Goal: Transaction & Acquisition: Purchase product/service

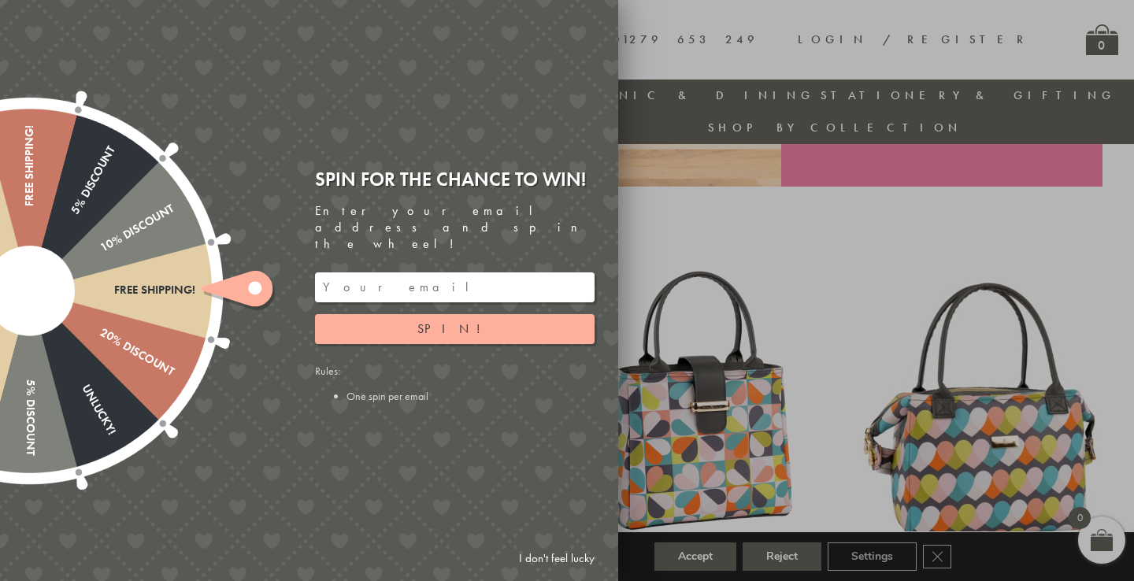
scroll to position [518, 0]
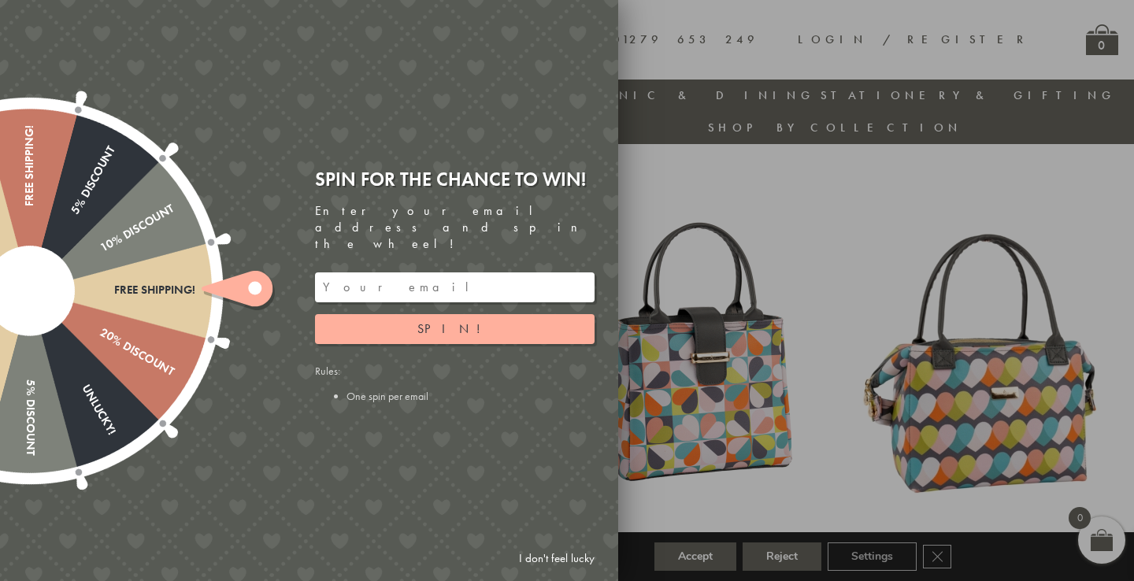
click at [552, 559] on link "I don't feel lucky" at bounding box center [556, 558] width 91 height 29
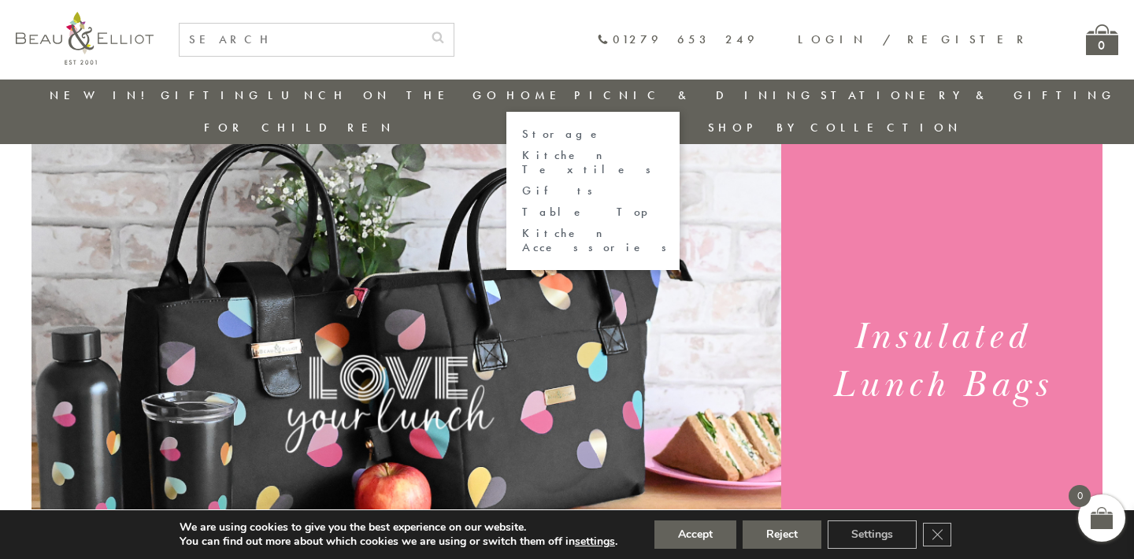
scroll to position [66, 0]
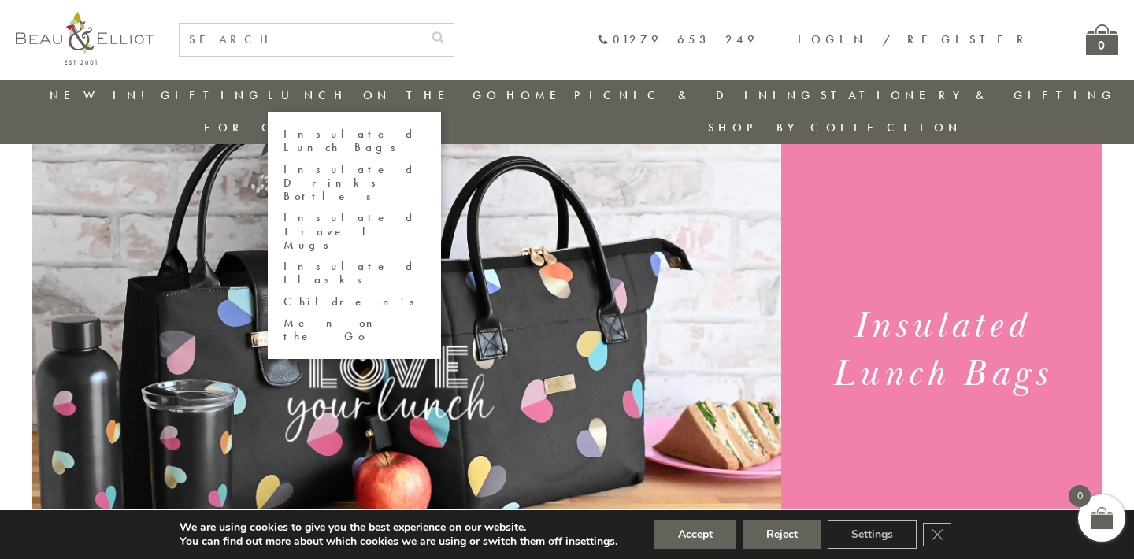
click at [299, 141] on ul "Insulated Lunch Bags Insulated Drinks Bottles Insulated Travel Mugs Insulated F…" at bounding box center [354, 235] width 173 height 247
click at [299, 135] on link "Insulated Lunch Bags" at bounding box center [355, 142] width 142 height 28
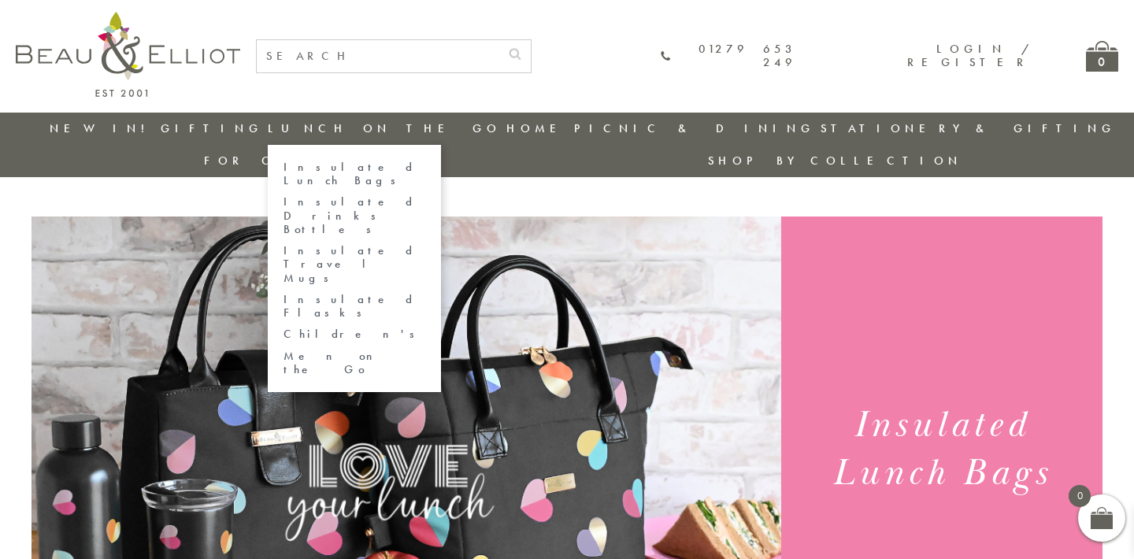
click at [296, 161] on link "Insulated Lunch Bags" at bounding box center [355, 175] width 142 height 28
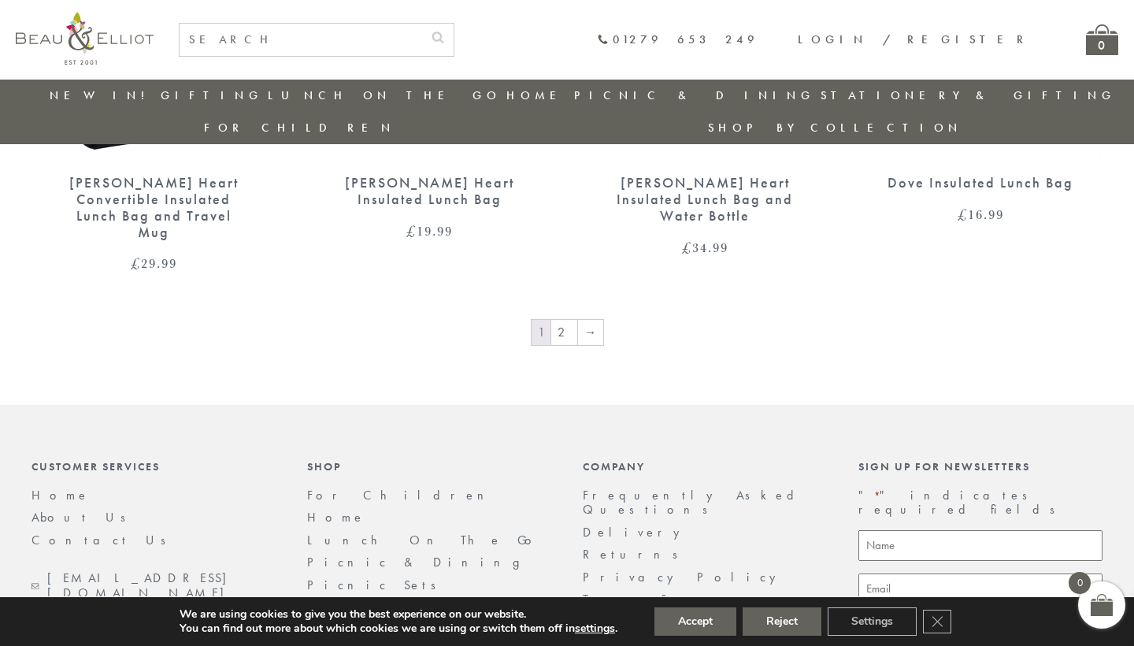
scroll to position [2789, 0]
click at [566, 319] on link "2" at bounding box center [564, 331] width 26 height 25
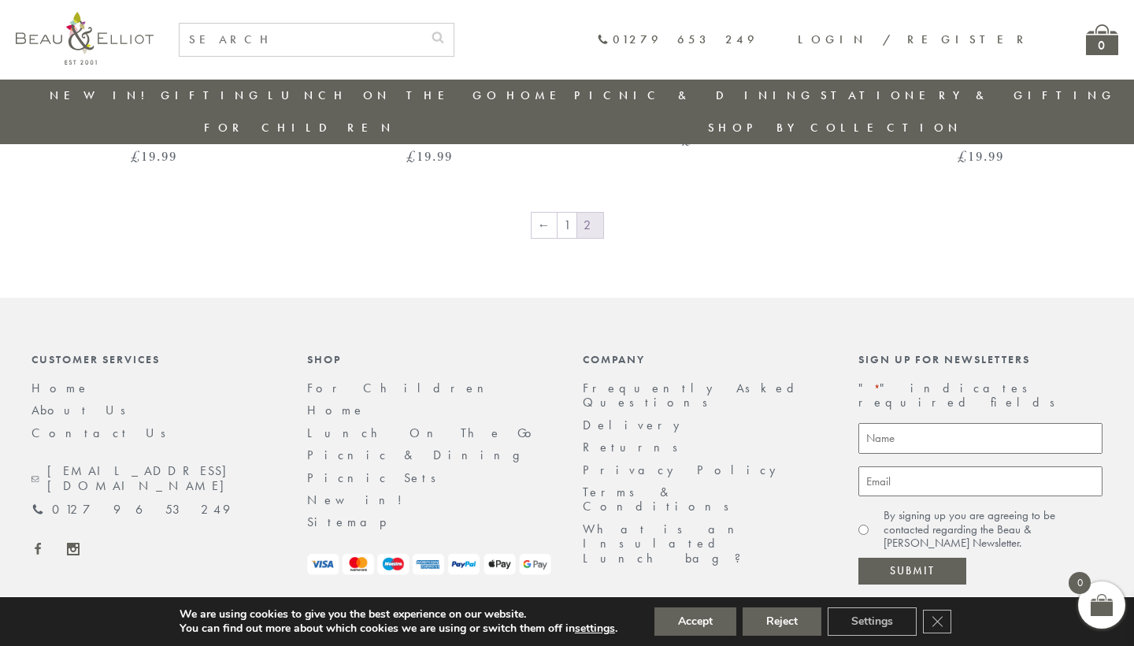
scroll to position [1430, 0]
click at [566, 213] on link "1" at bounding box center [567, 225] width 19 height 25
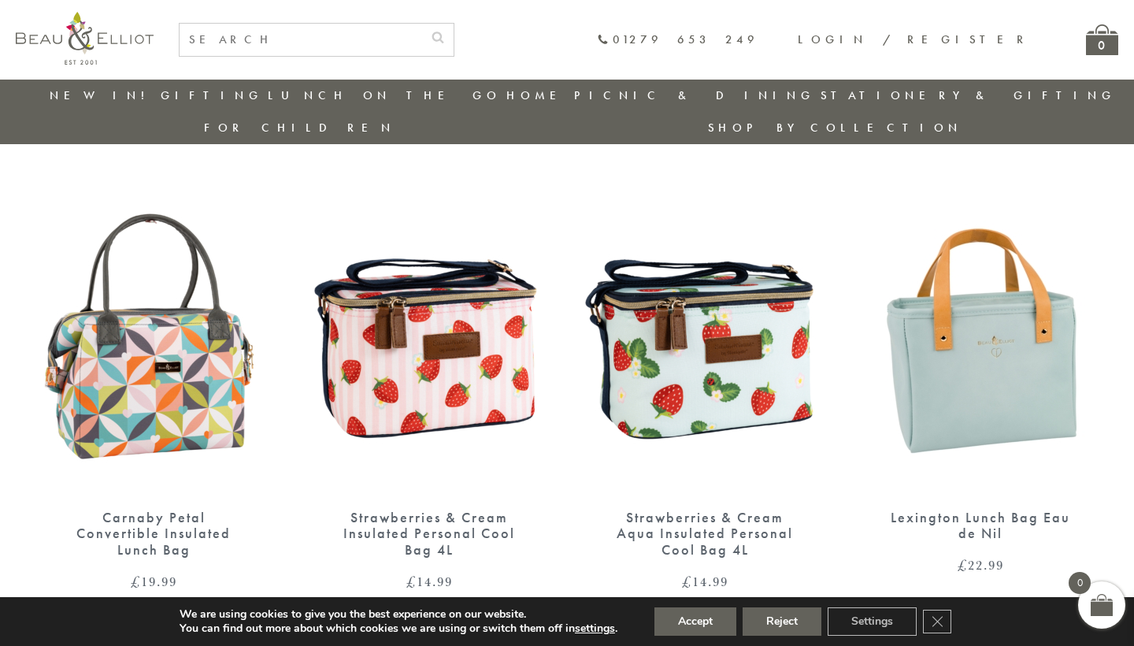
scroll to position [1056, 0]
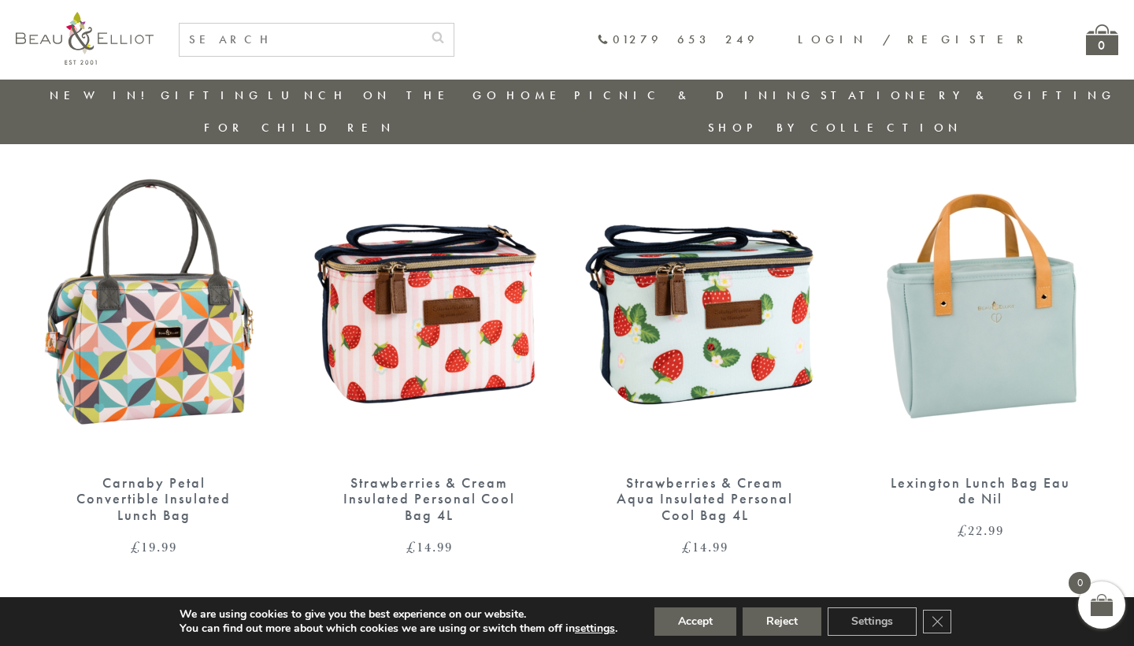
click at [685, 285] on img at bounding box center [705, 301] width 244 height 315
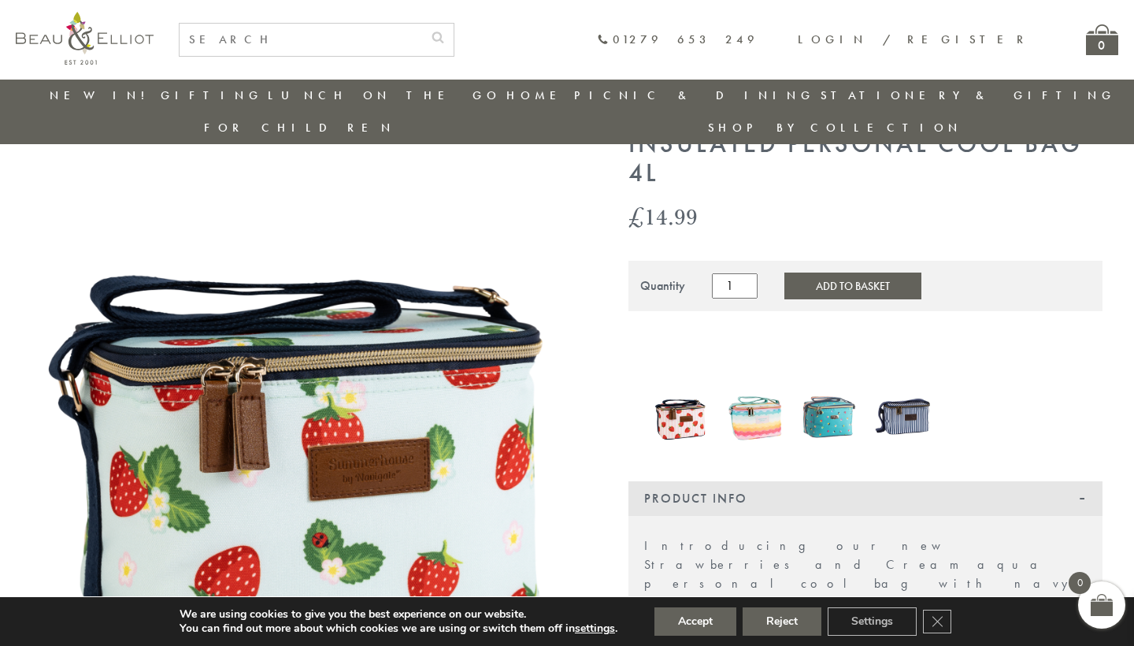
scroll to position [93, 0]
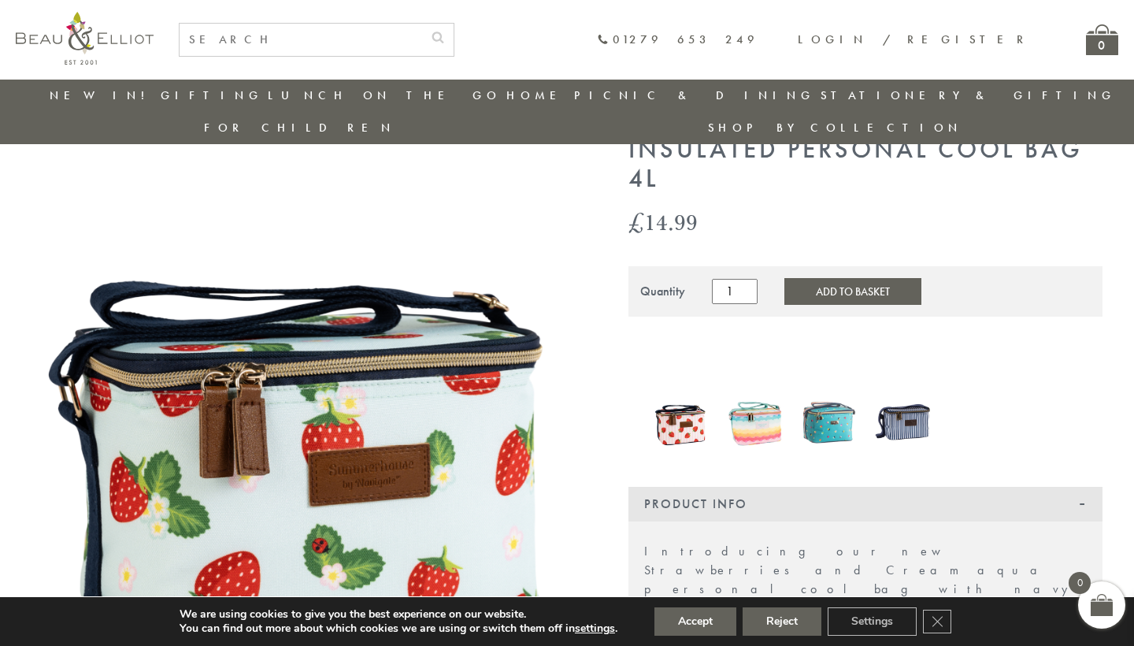
click at [464, 359] on img at bounding box center [307, 447] width 551 height 682
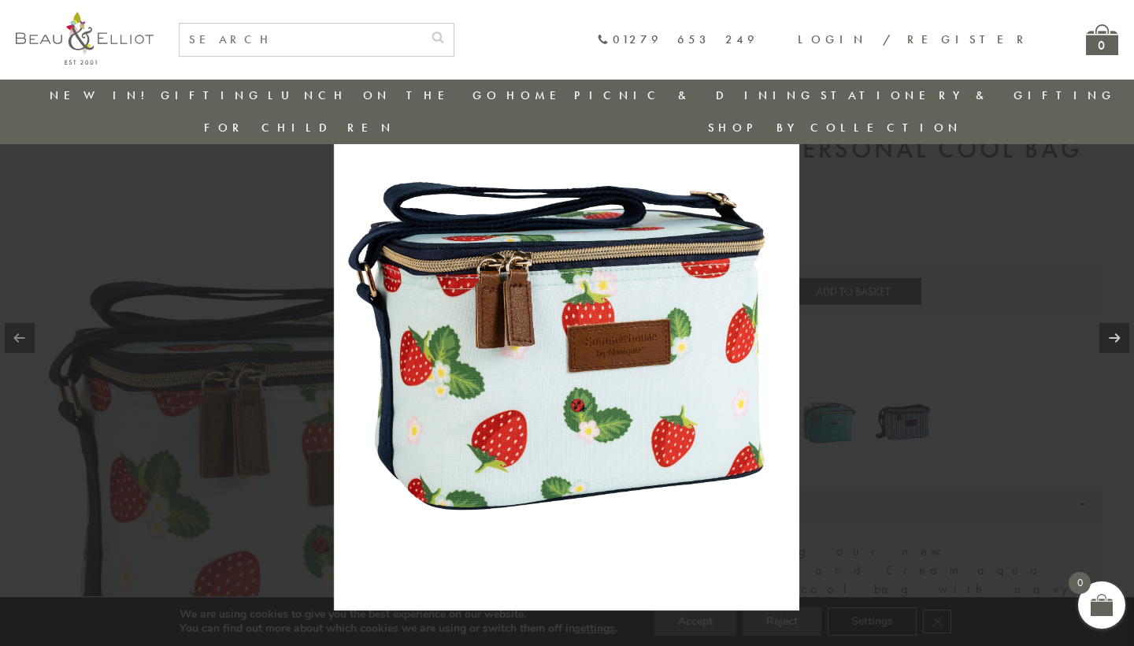
click at [464, 359] on img at bounding box center [567, 323] width 466 height 576
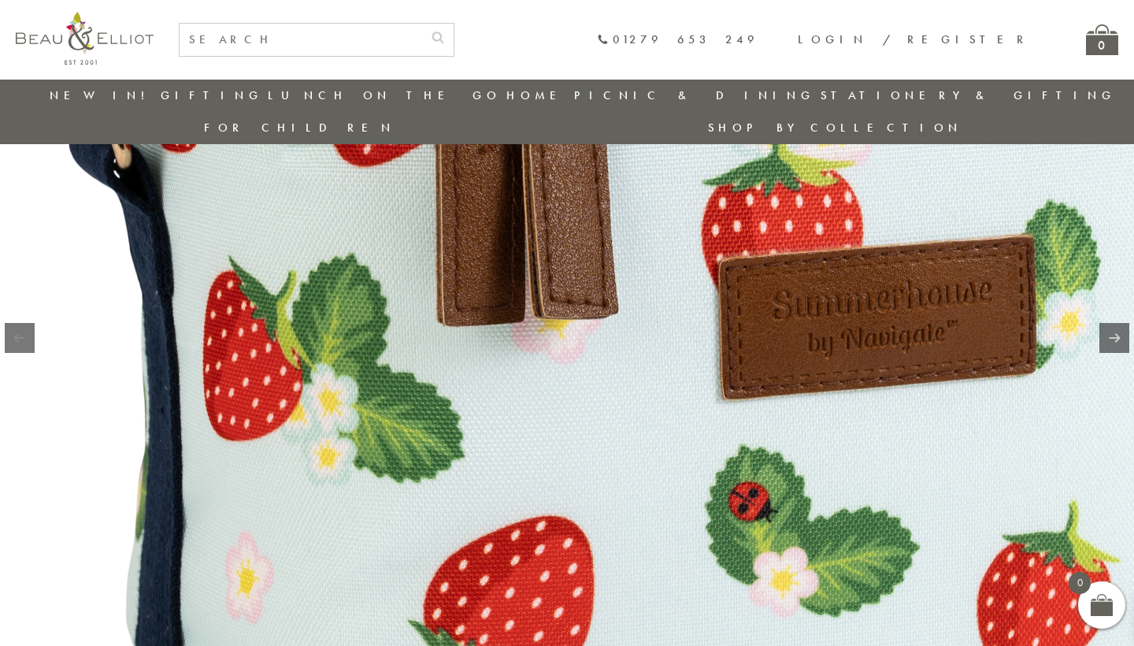
click at [520, 346] on img at bounding box center [716, 246] width 1432 height 1772
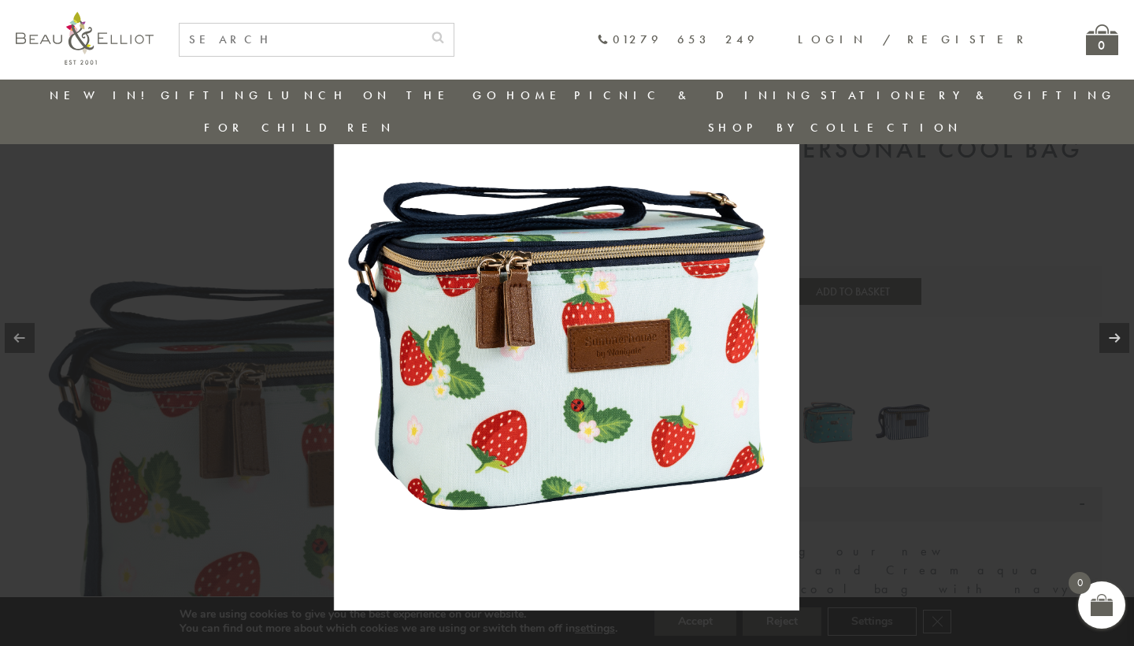
click at [916, 230] on div at bounding box center [567, 323] width 1134 height 646
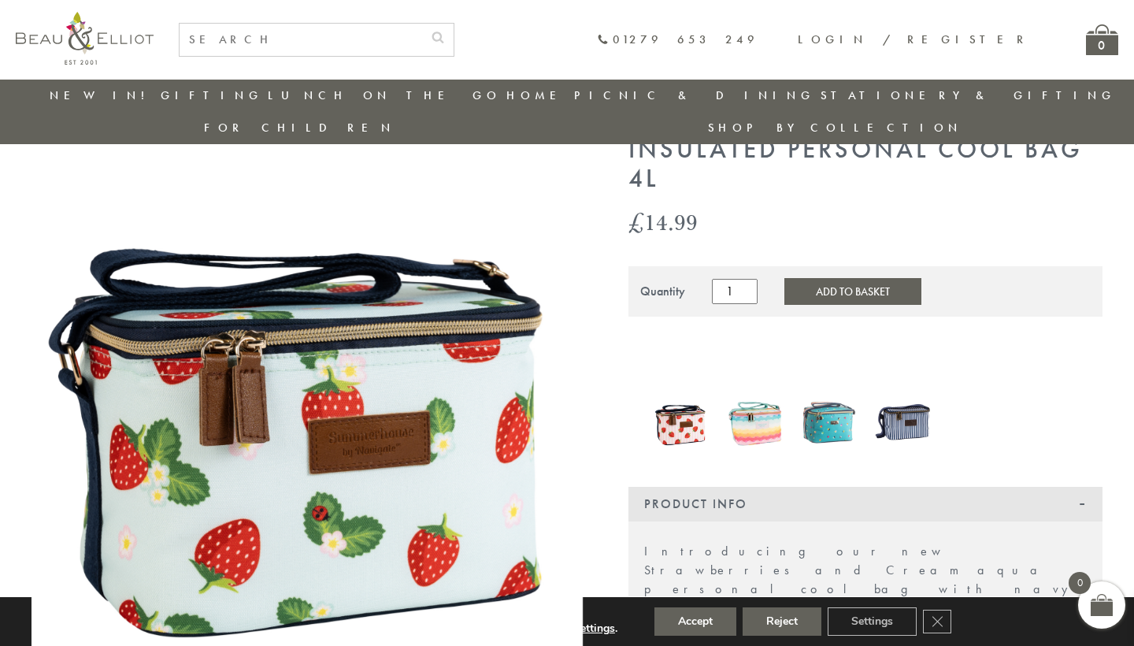
scroll to position [167, 0]
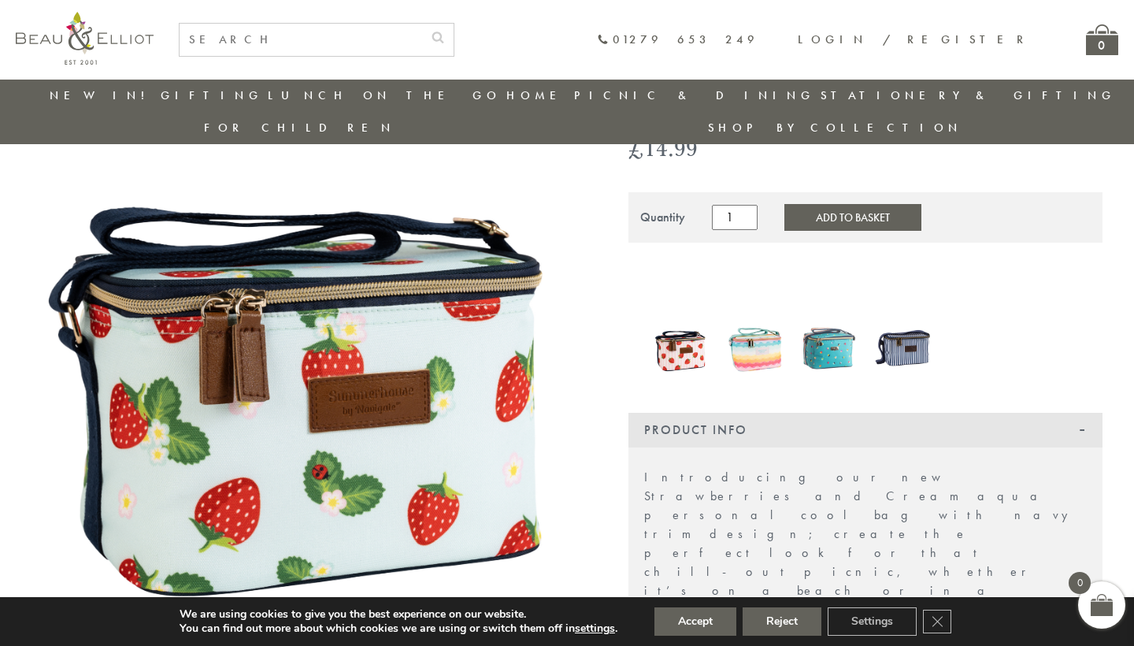
click at [741, 329] on img at bounding box center [755, 348] width 58 height 72
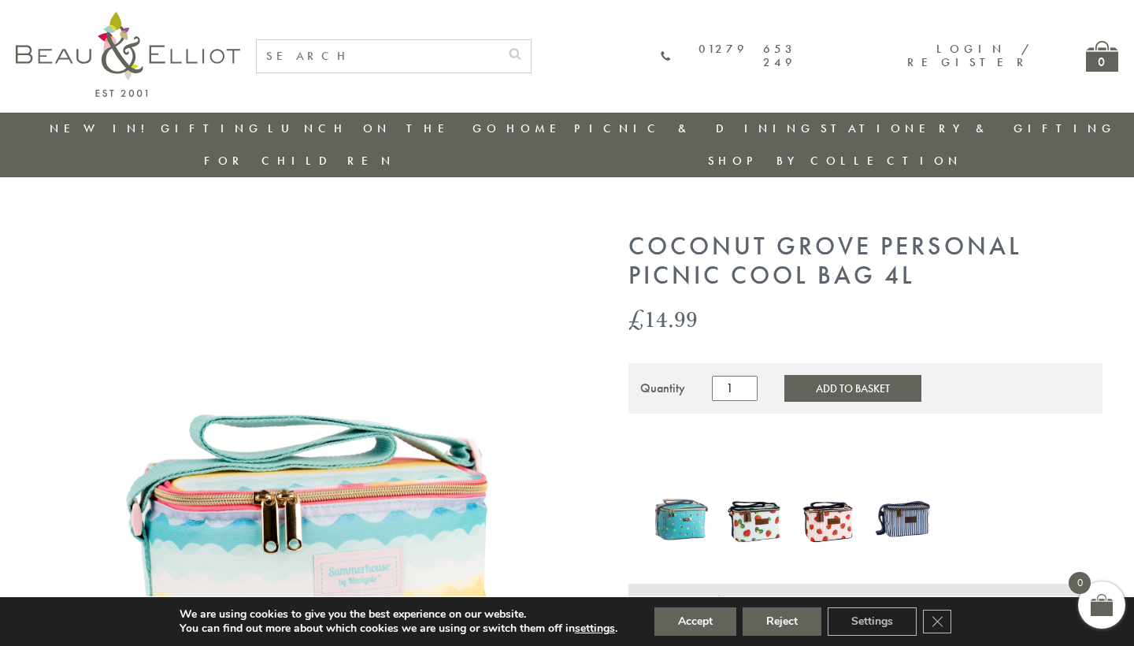
click at [682, 481] on img at bounding box center [681, 519] width 58 height 76
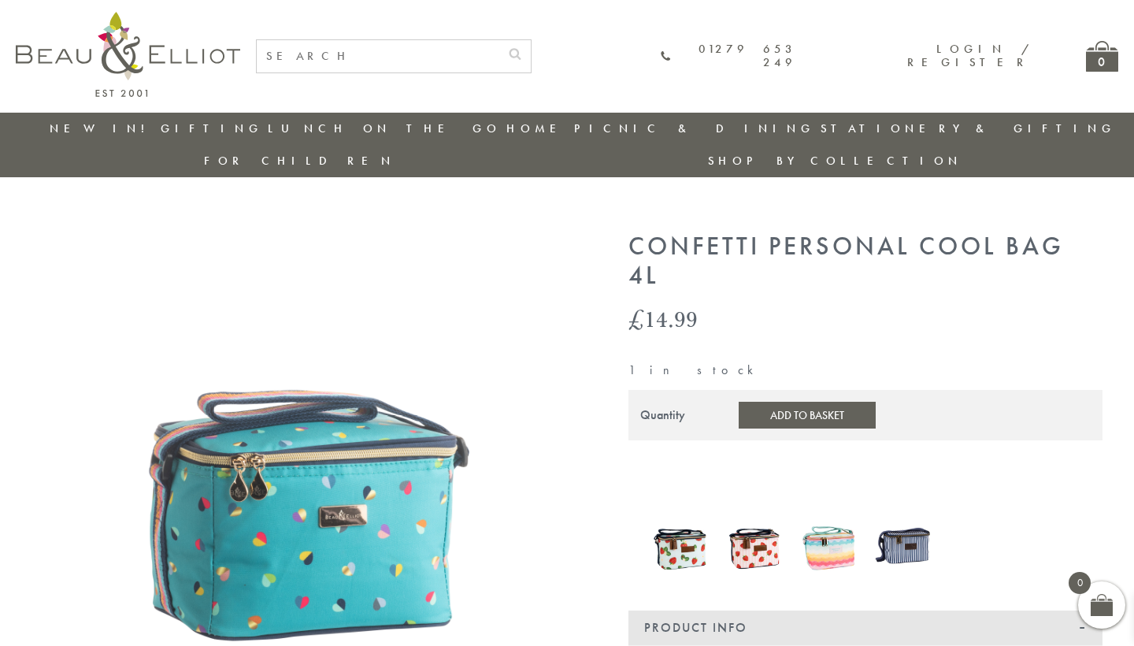
click at [754, 510] on img at bounding box center [755, 545] width 58 height 71
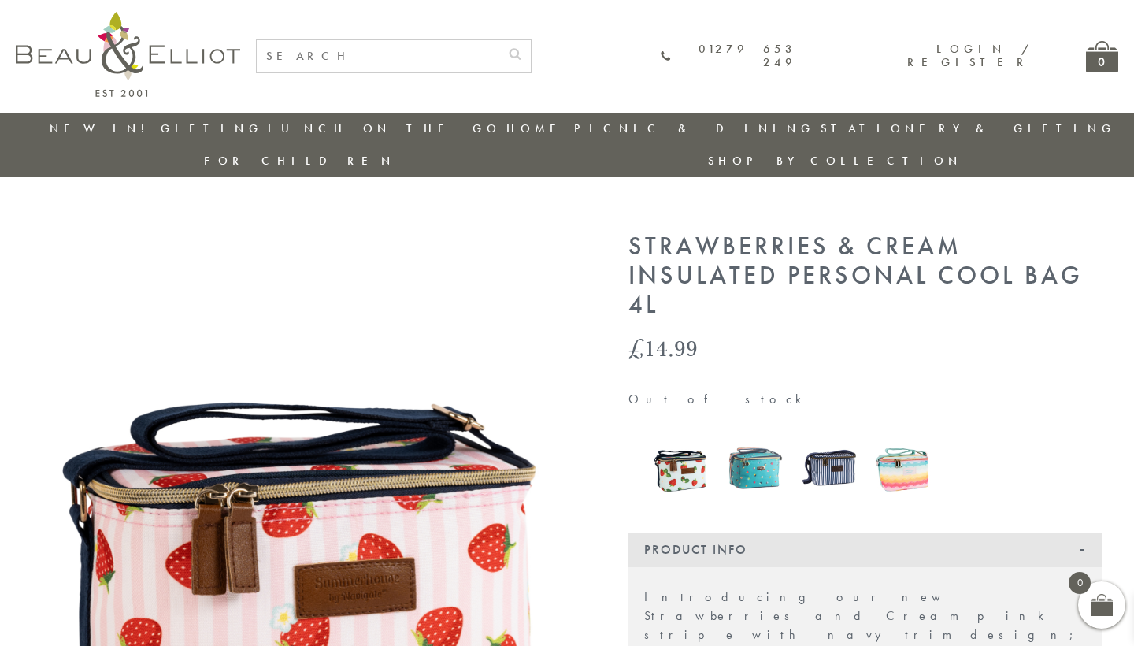
click at [829, 452] on img at bounding box center [829, 468] width 58 height 76
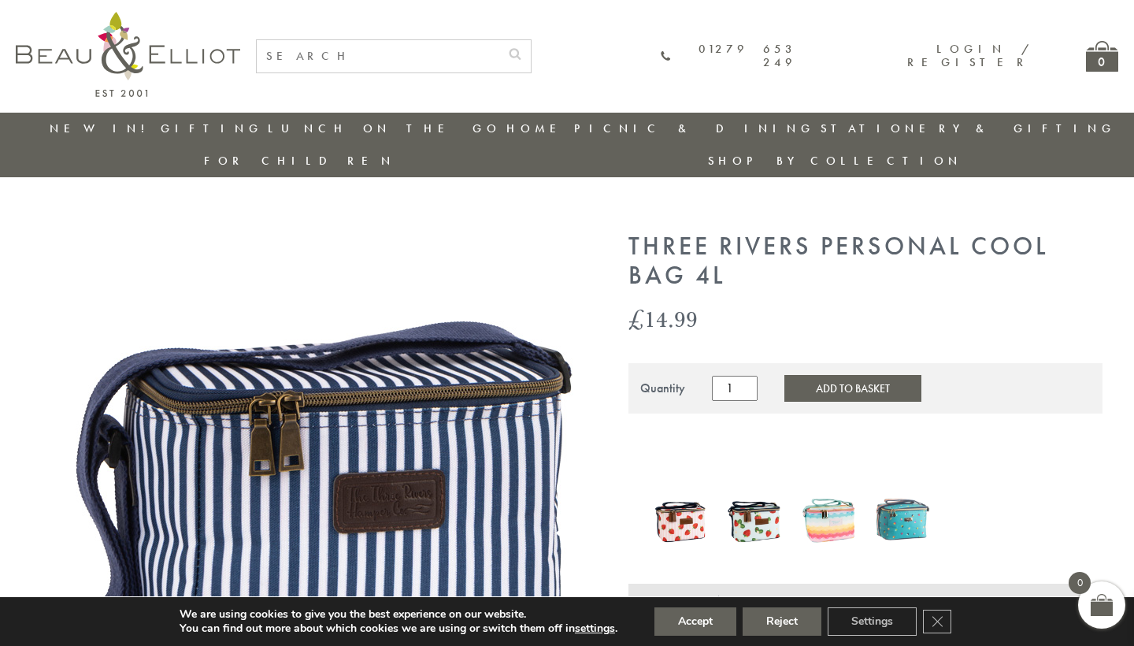
click at [909, 481] on img at bounding box center [903, 519] width 58 height 76
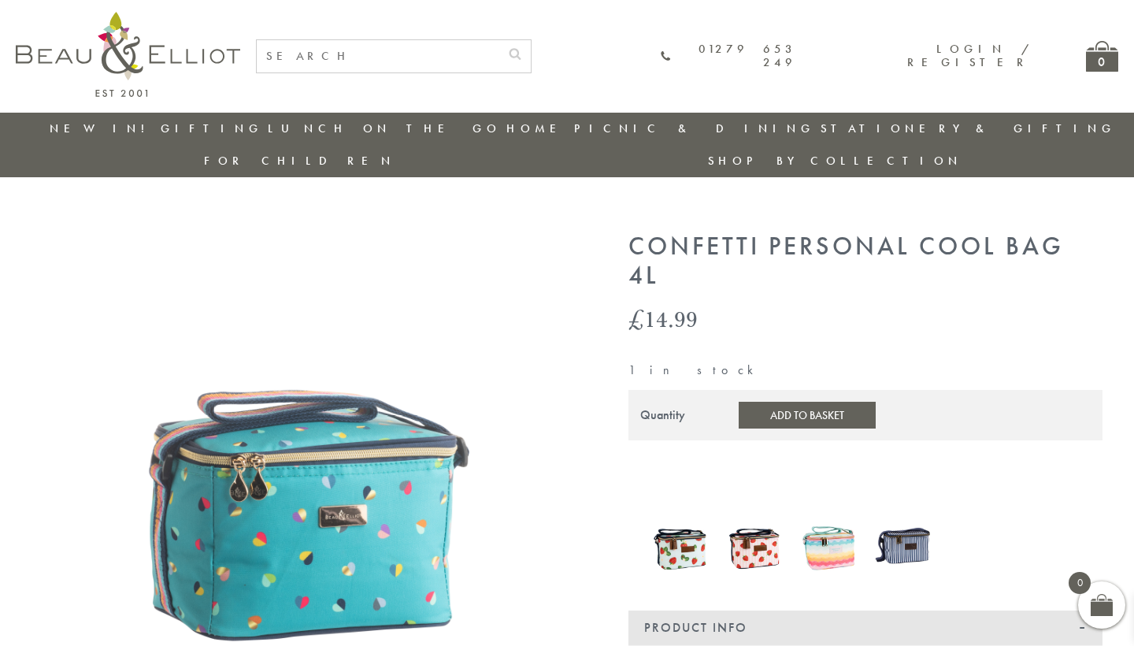
click at [762, 512] on img at bounding box center [755, 545] width 58 height 71
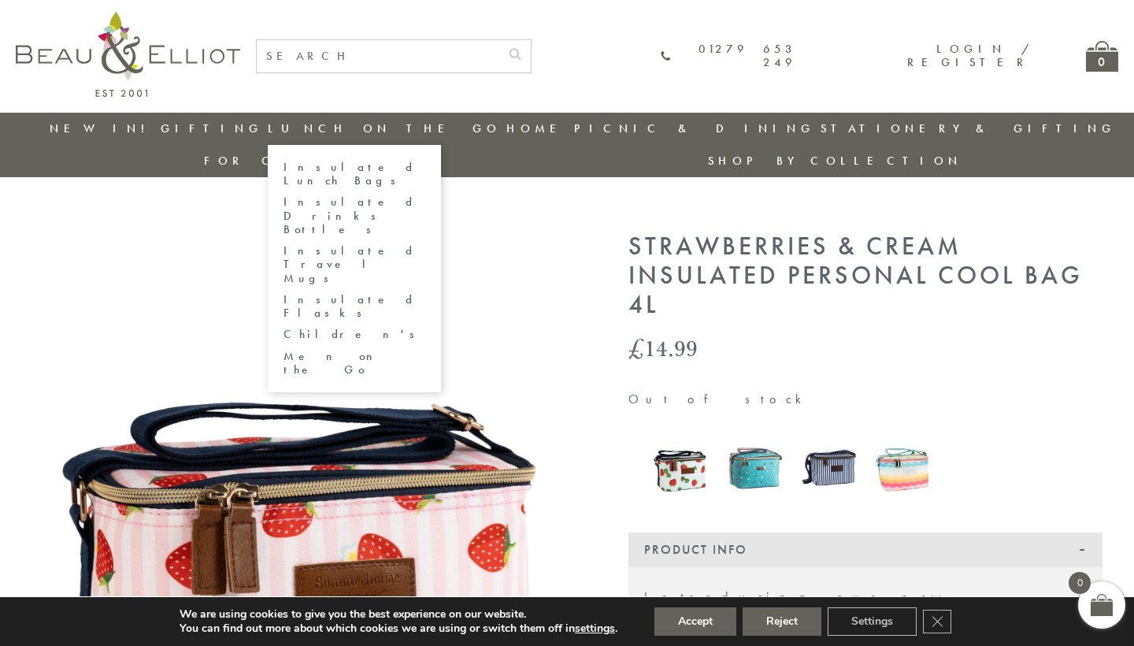
click at [320, 165] on link "Insulated Lunch Bags" at bounding box center [355, 175] width 142 height 28
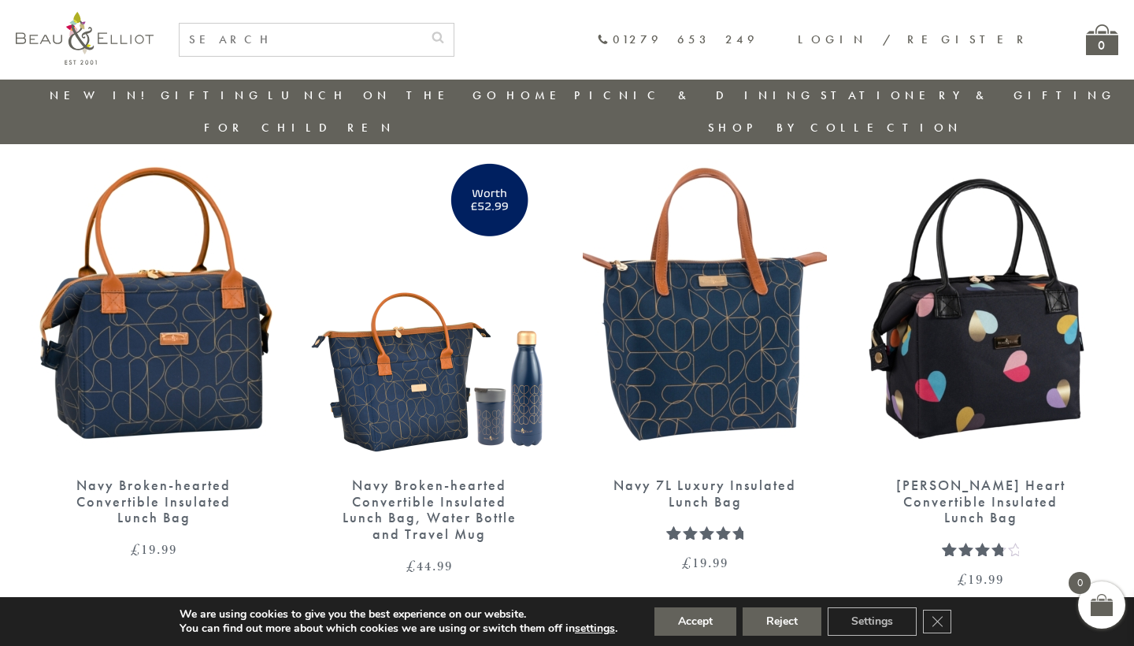
scroll to position [1986, 0]
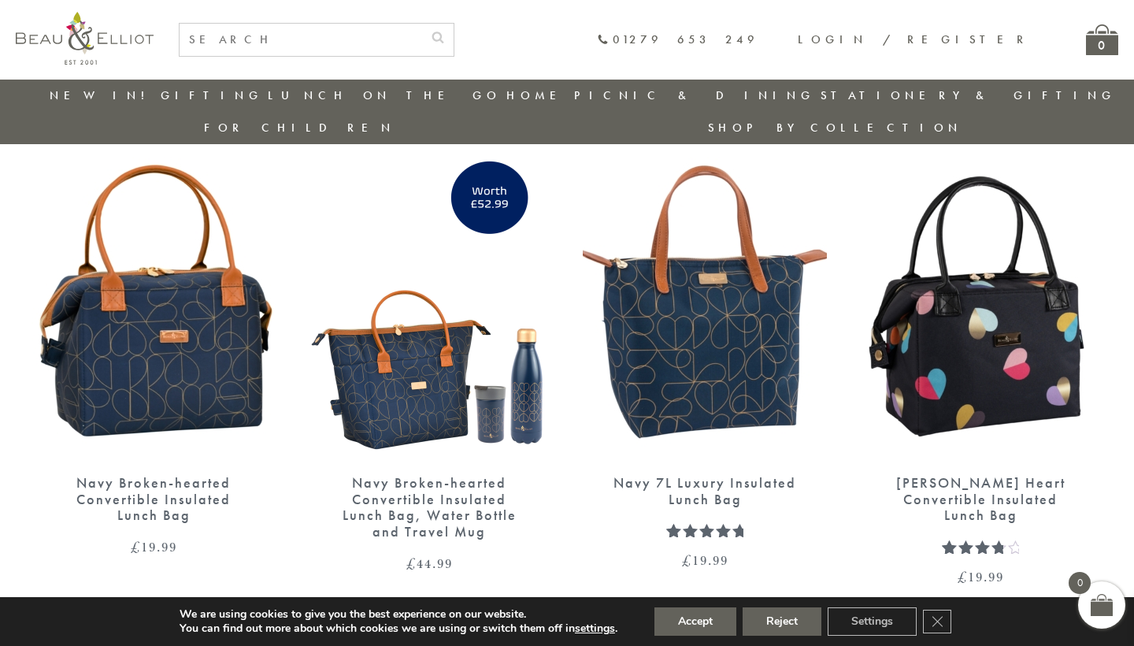
click at [972, 366] on img at bounding box center [981, 301] width 244 height 315
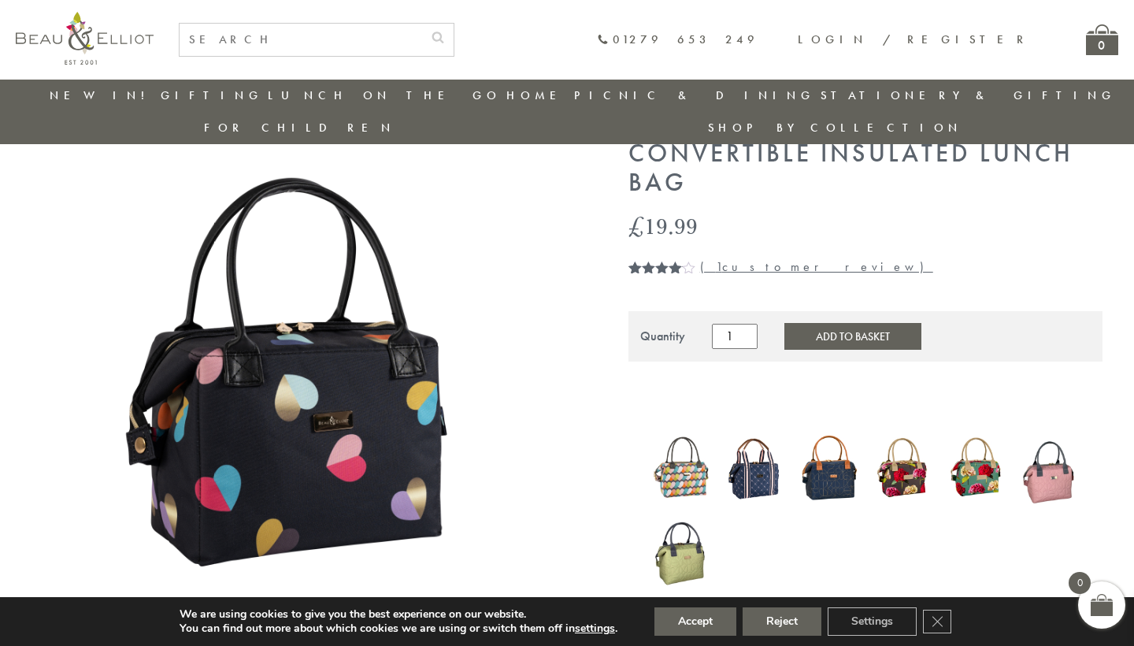
scroll to position [98, 0]
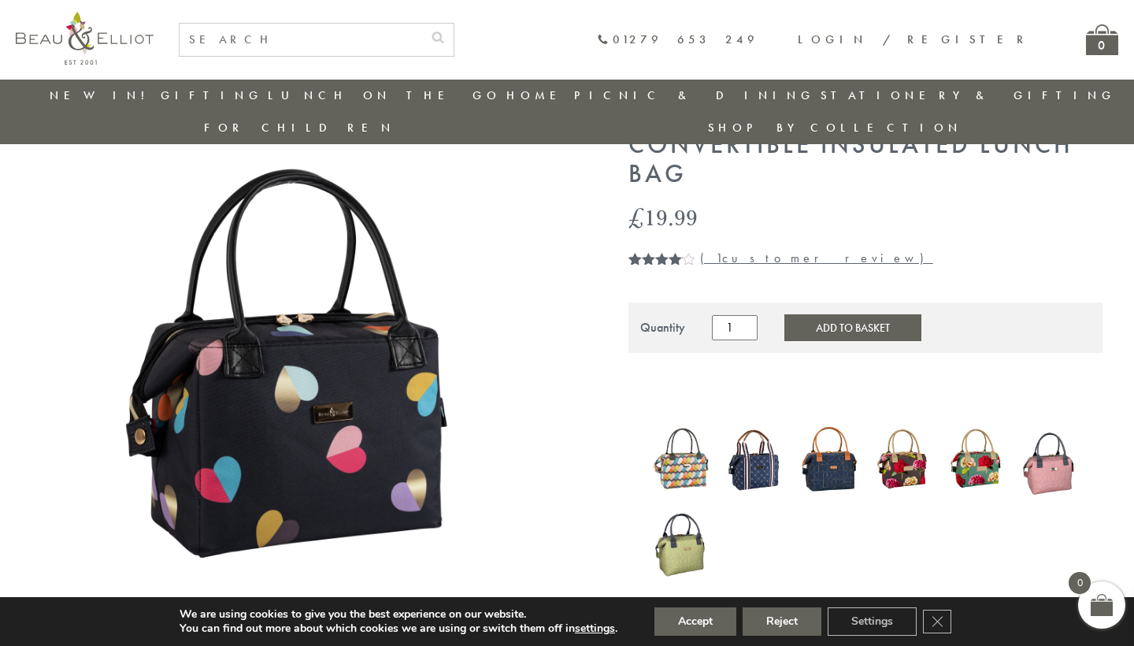
click at [332, 413] on img at bounding box center [307, 377] width 551 height 551
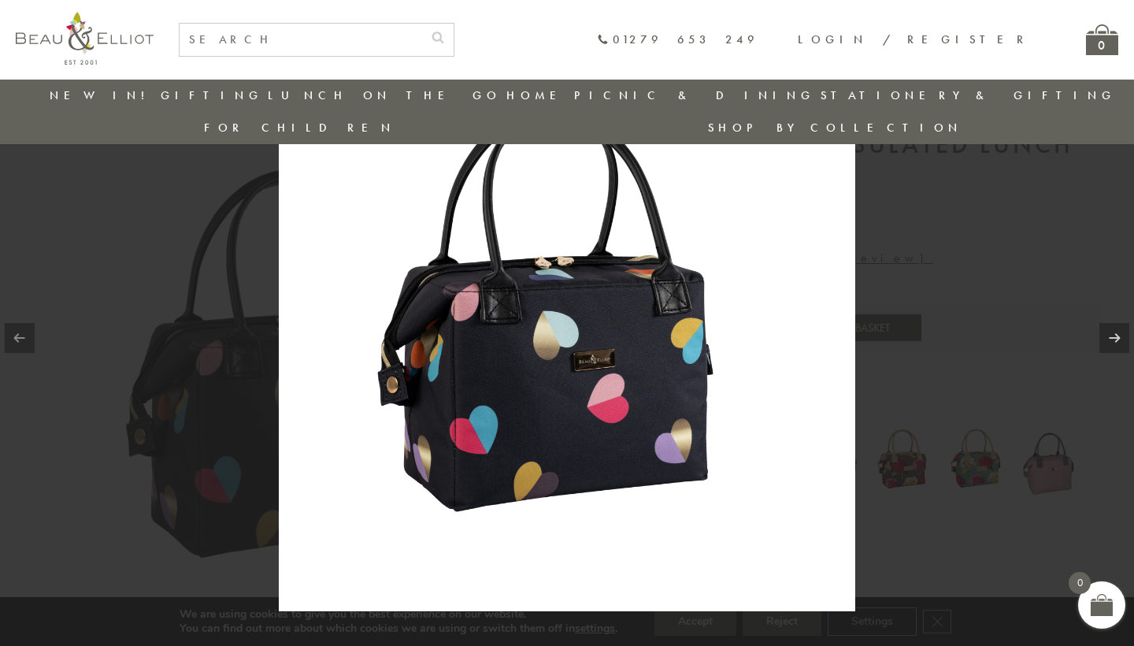
click at [442, 410] on img at bounding box center [567, 323] width 577 height 577
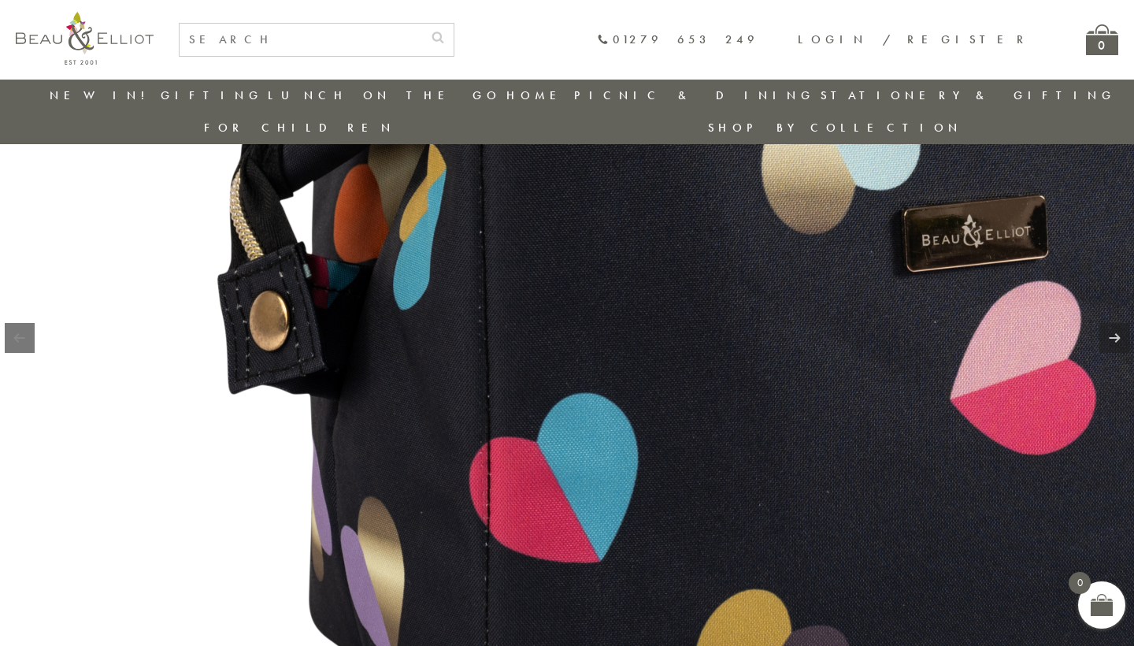
click at [440, 410] on img at bounding box center [880, 104] width 2017 height 2017
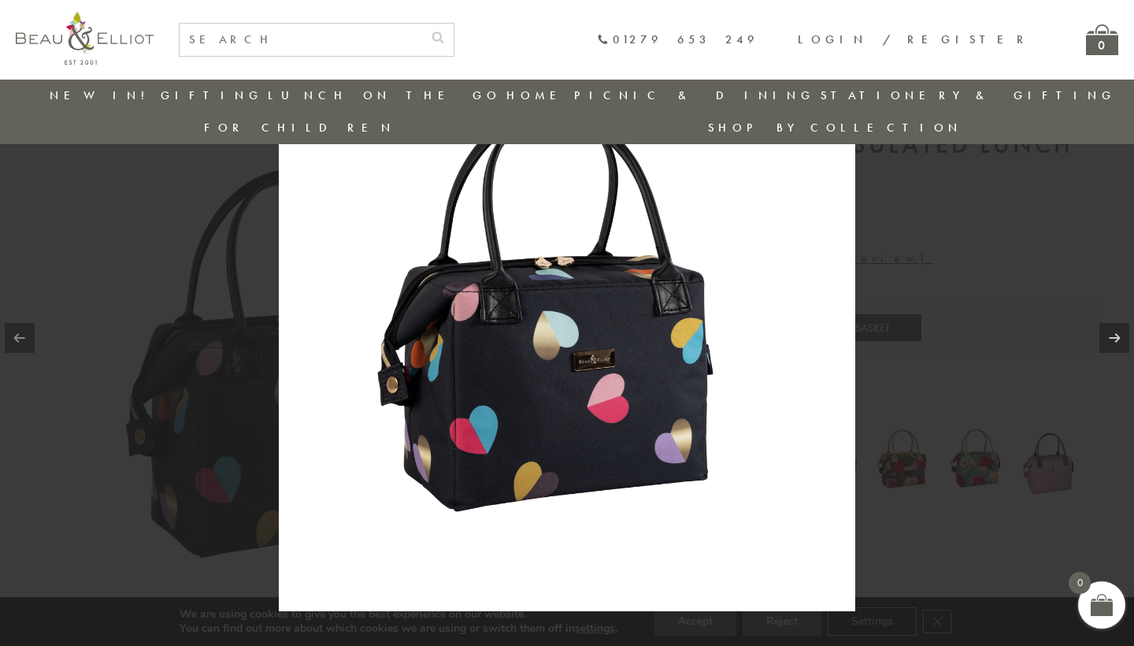
click at [553, 257] on img at bounding box center [567, 323] width 577 height 577
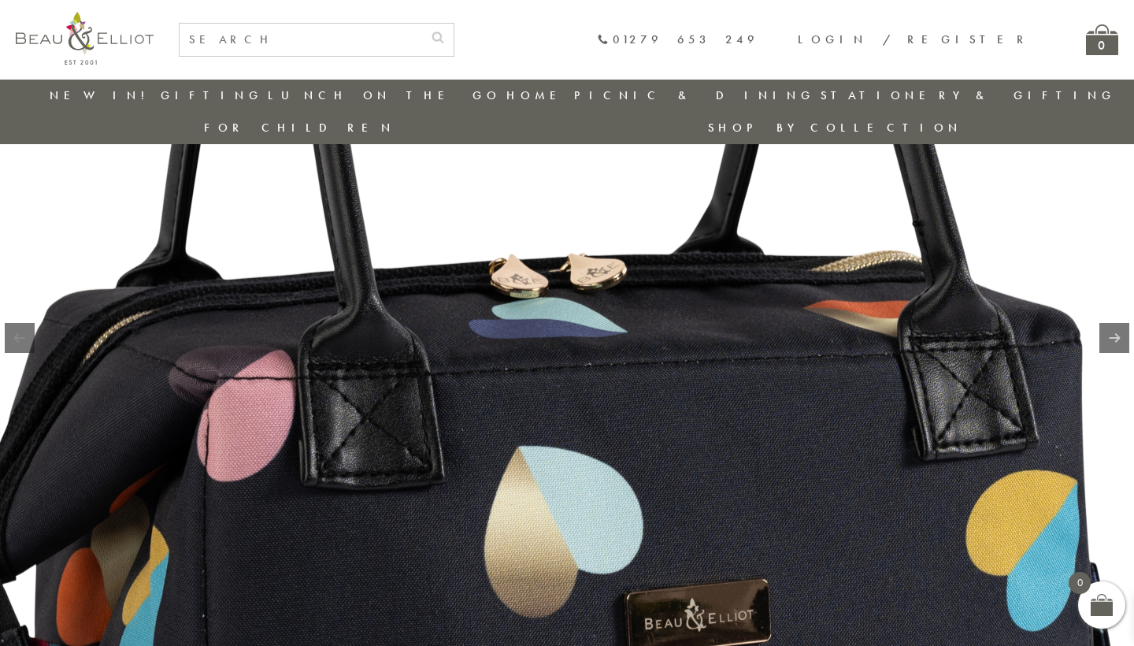
click at [584, 294] on img at bounding box center [602, 488] width 2017 height 2017
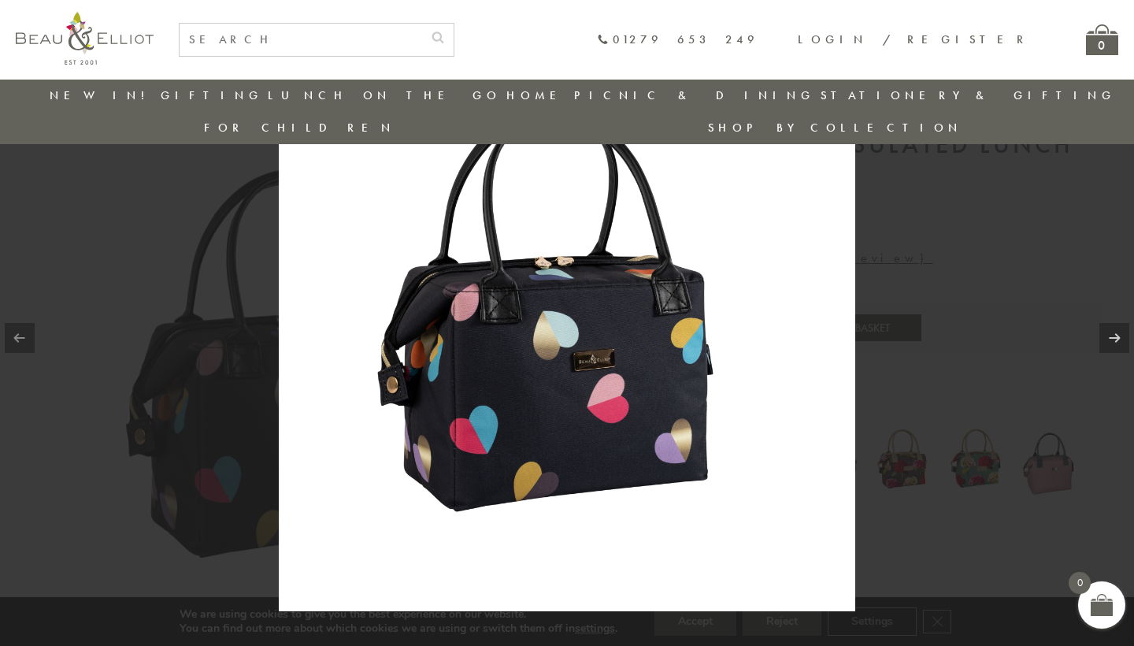
click at [904, 258] on div at bounding box center [567, 323] width 1134 height 646
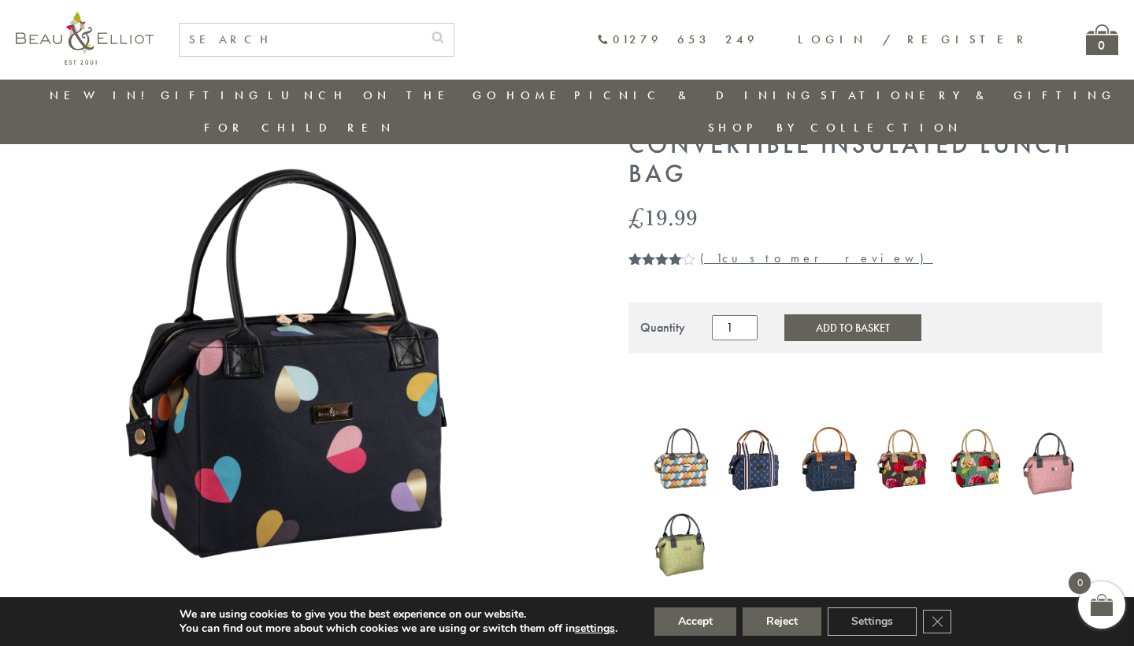
click at [827, 421] on img at bounding box center [829, 459] width 58 height 77
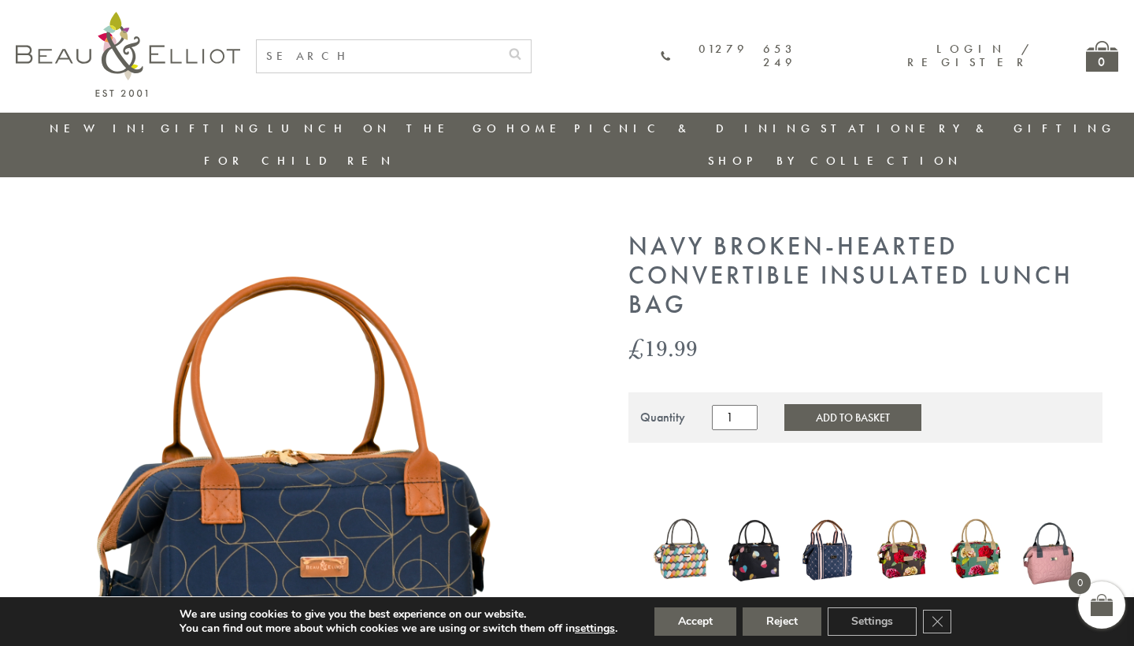
click at [688, 513] on img at bounding box center [681, 550] width 58 height 74
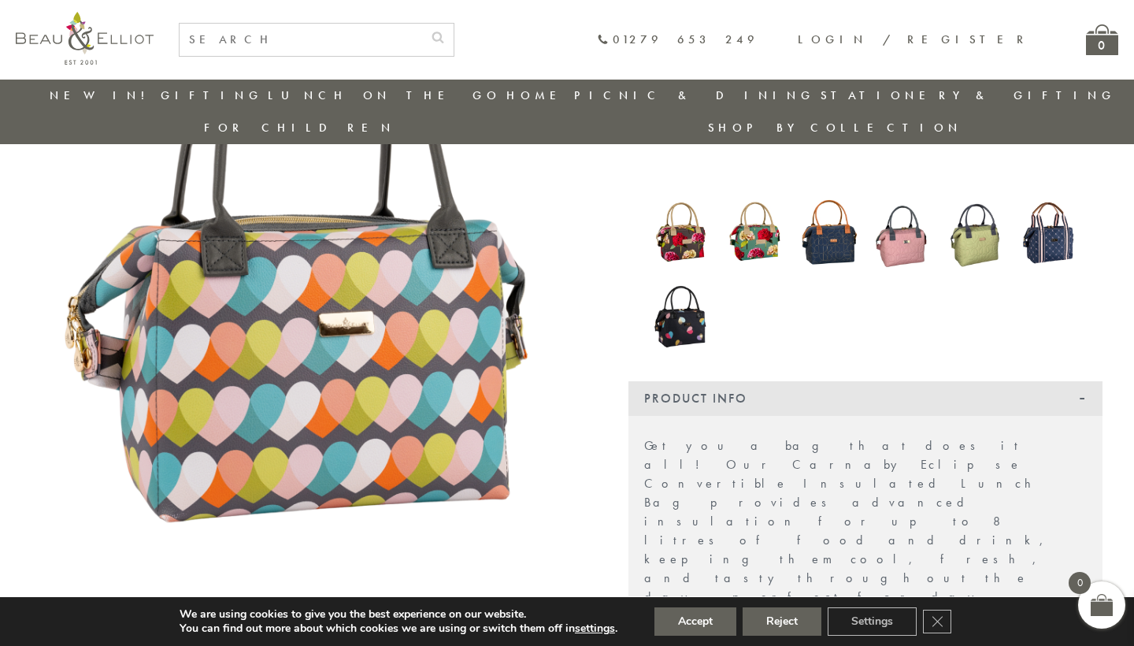
scroll to position [279, 0]
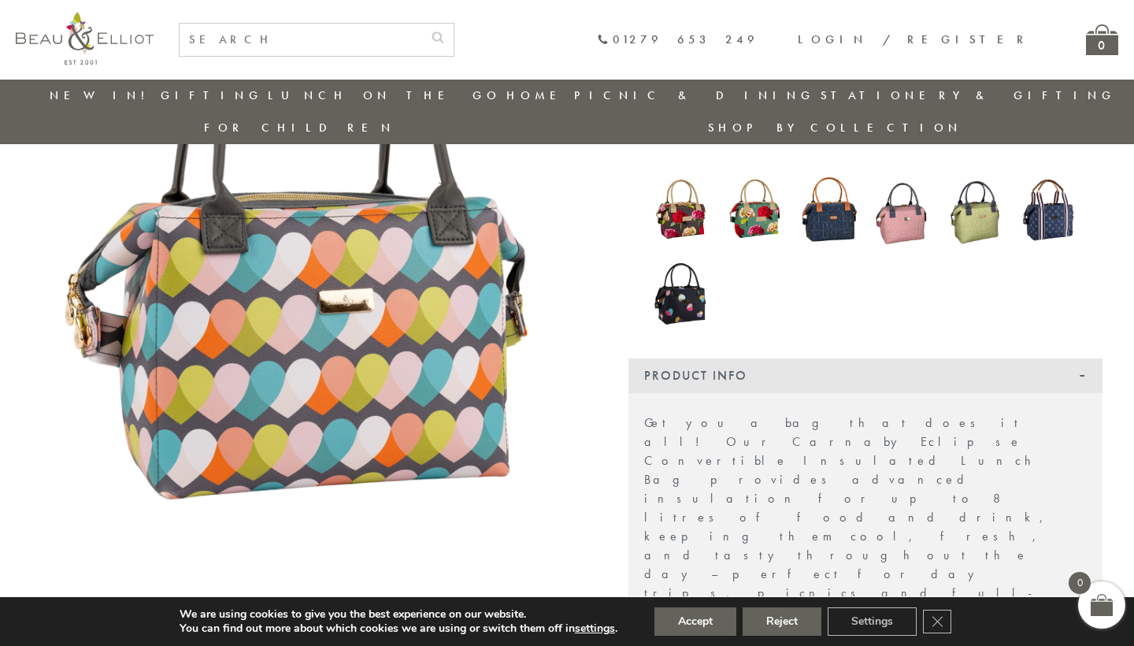
click at [696, 276] on img at bounding box center [681, 293] width 58 height 79
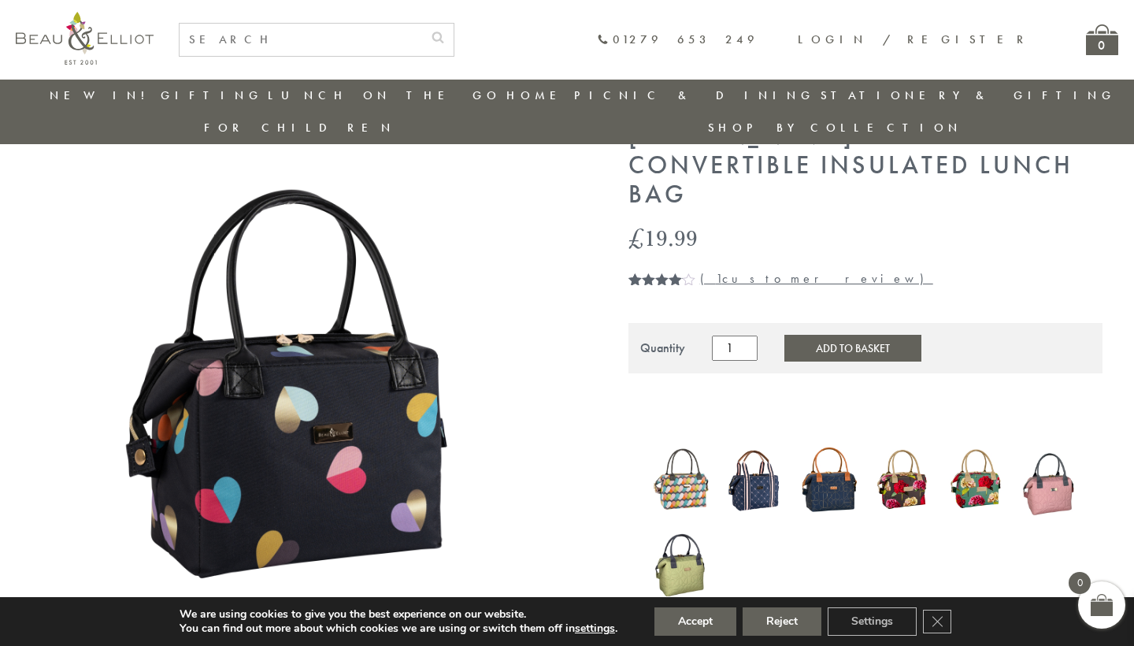
scroll to position [83, 0]
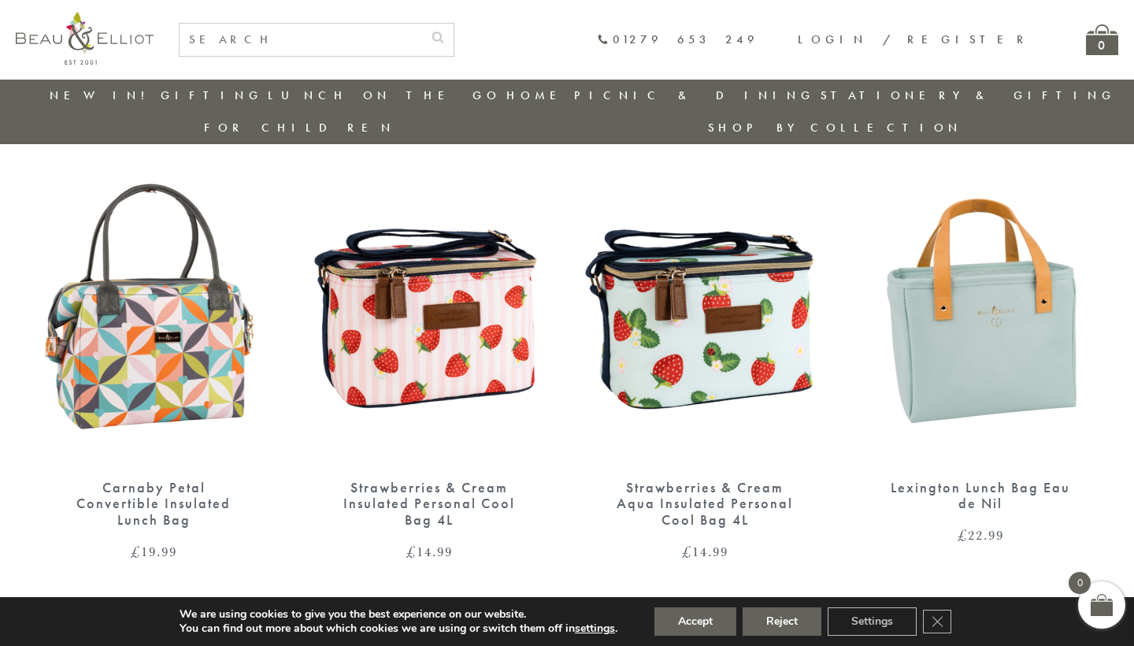
scroll to position [1030, 0]
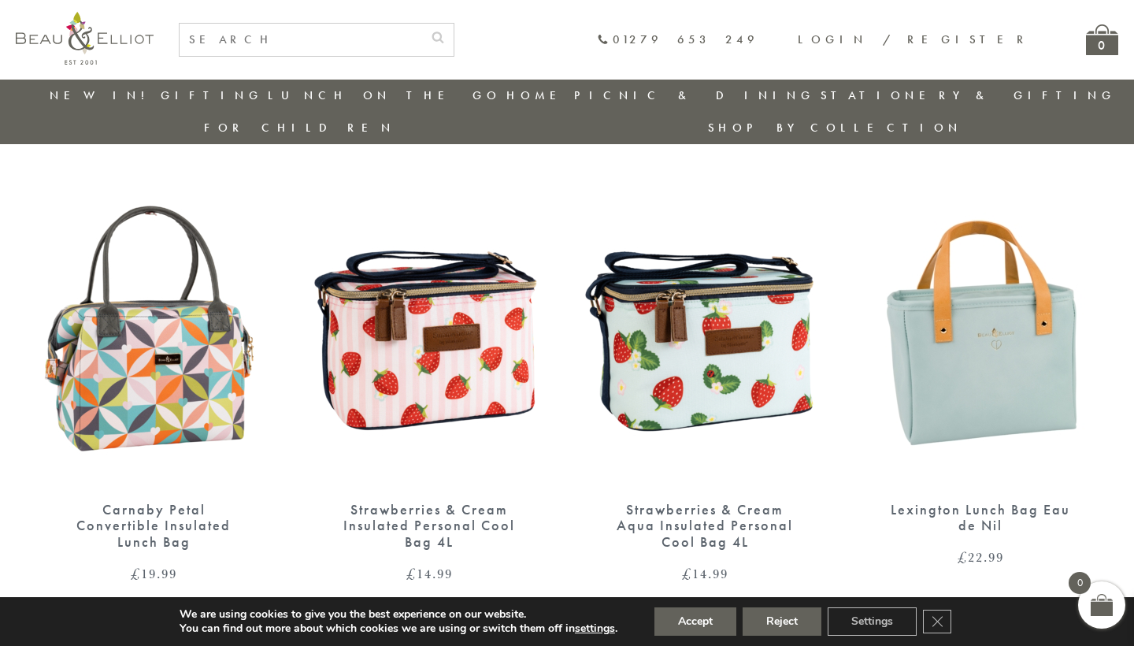
click at [639, 295] on img at bounding box center [705, 328] width 244 height 315
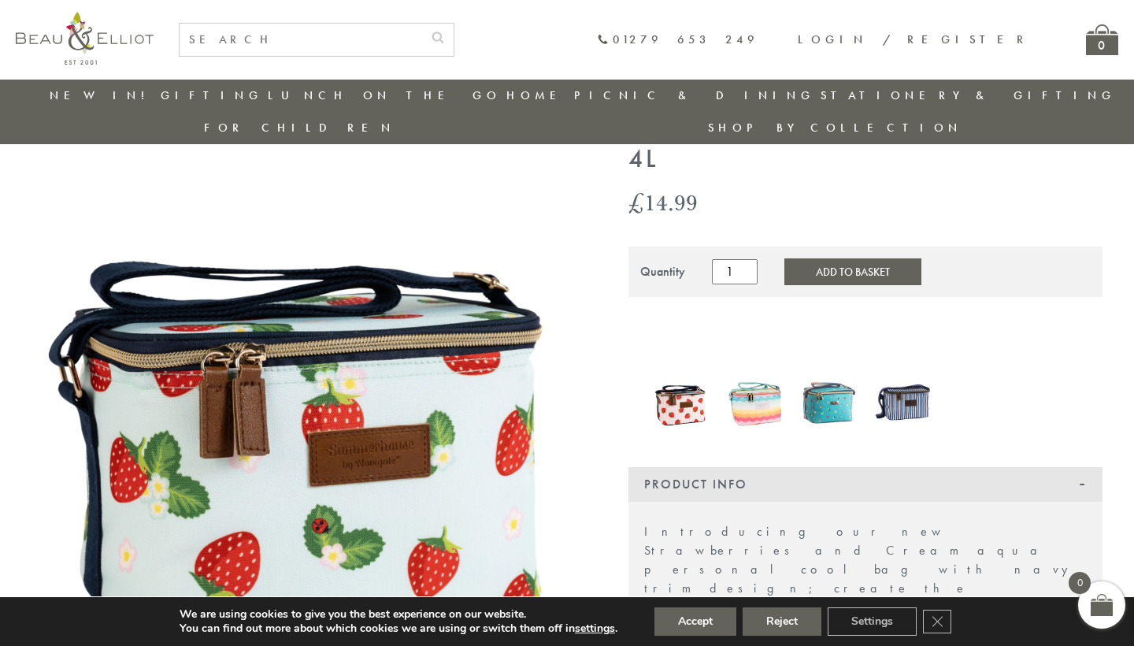
scroll to position [114, 0]
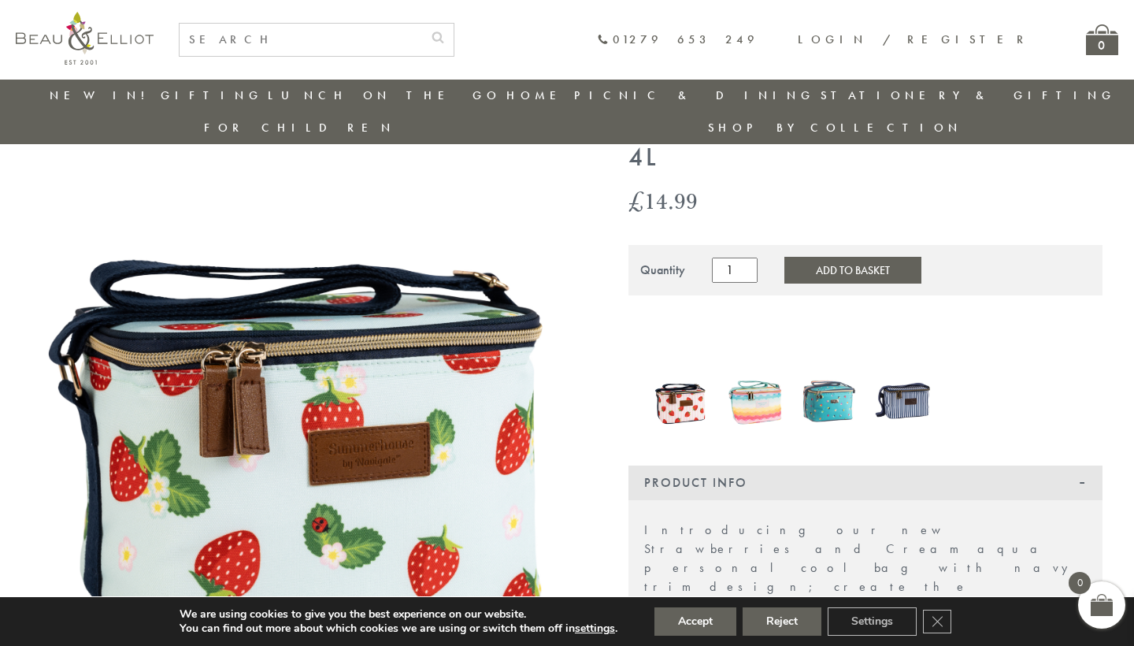
click at [689, 383] on img at bounding box center [681, 401] width 58 height 71
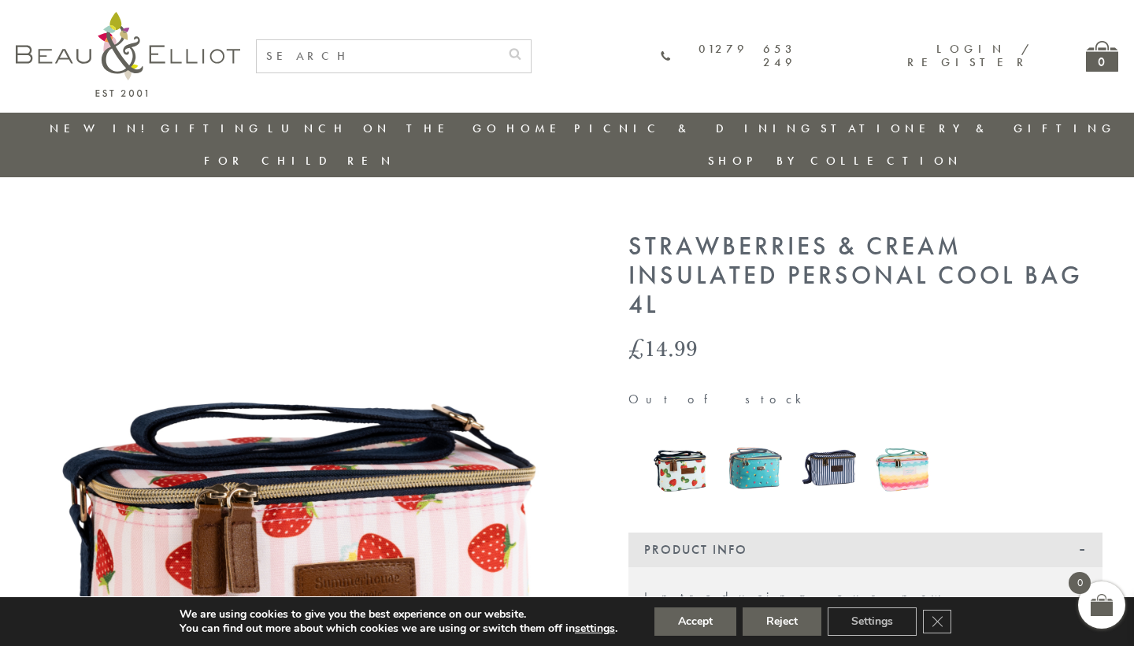
click at [698, 443] on img at bounding box center [681, 468] width 58 height 72
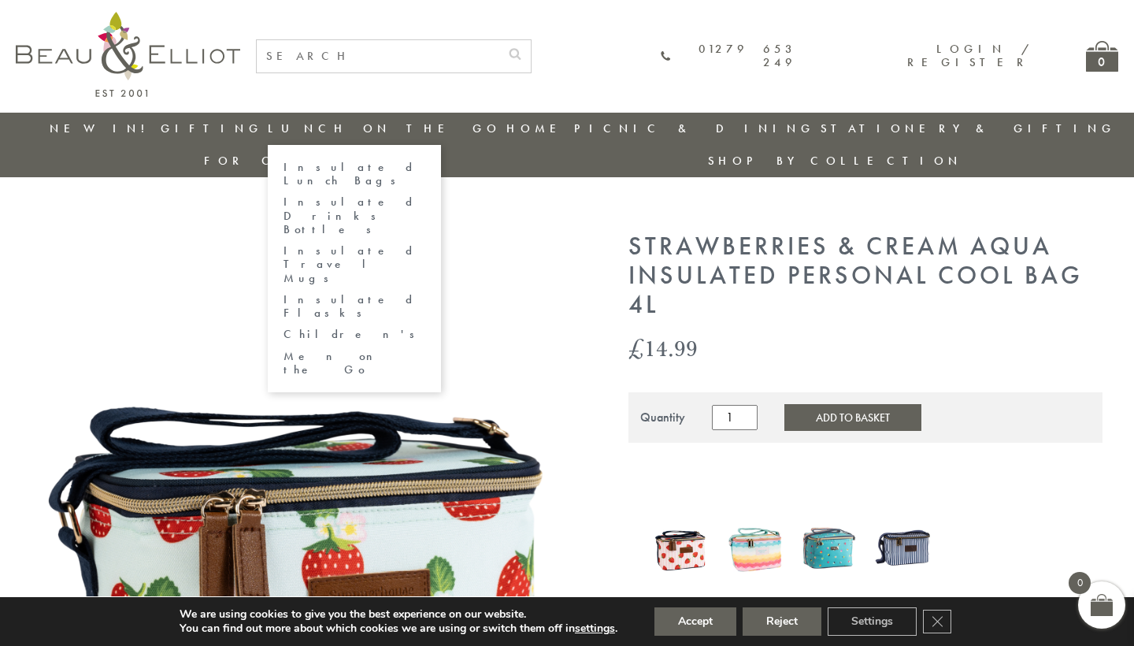
click at [300, 129] on link "Lunch On The Go" at bounding box center [384, 129] width 233 height 16
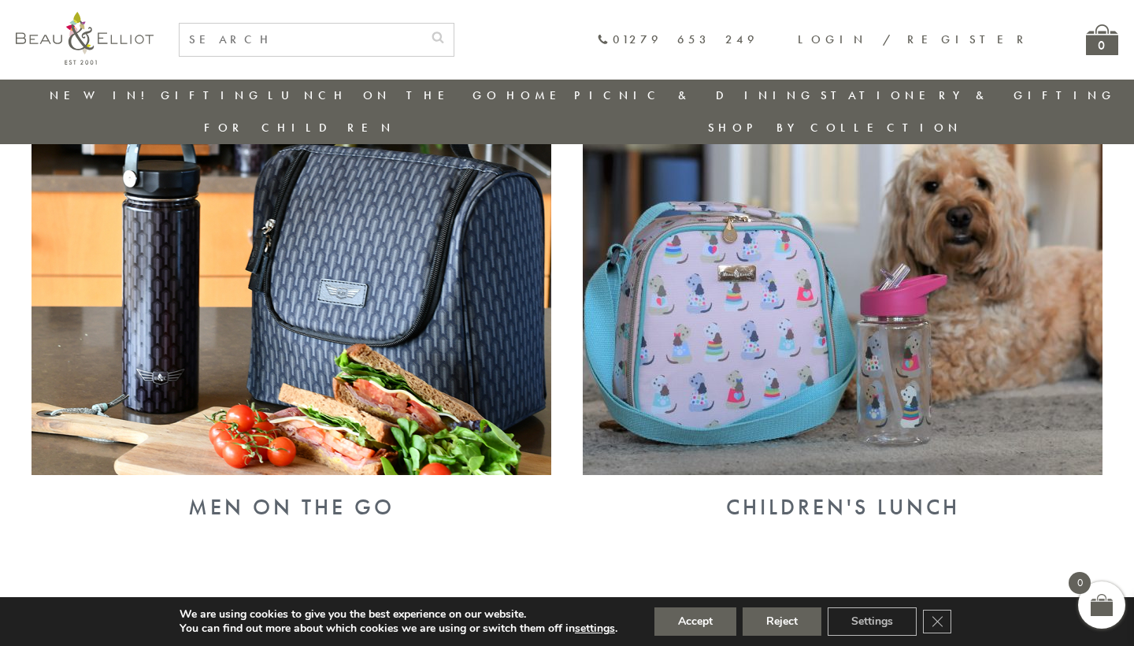
scroll to position [1546, 0]
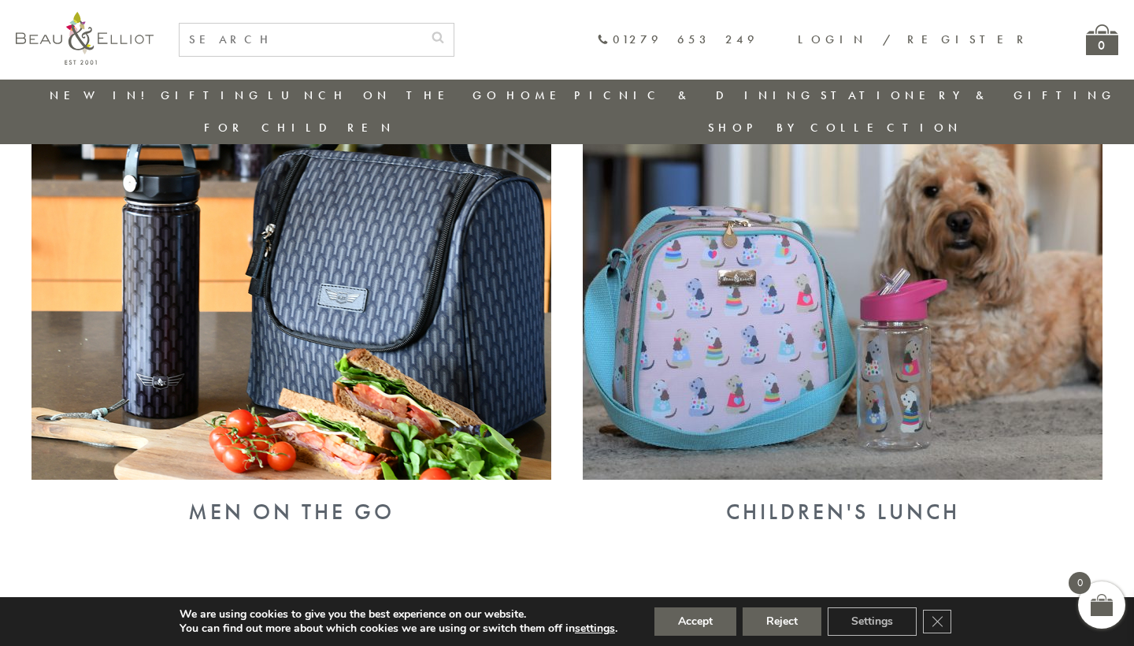
click at [782, 421] on img at bounding box center [843, 291] width 520 height 378
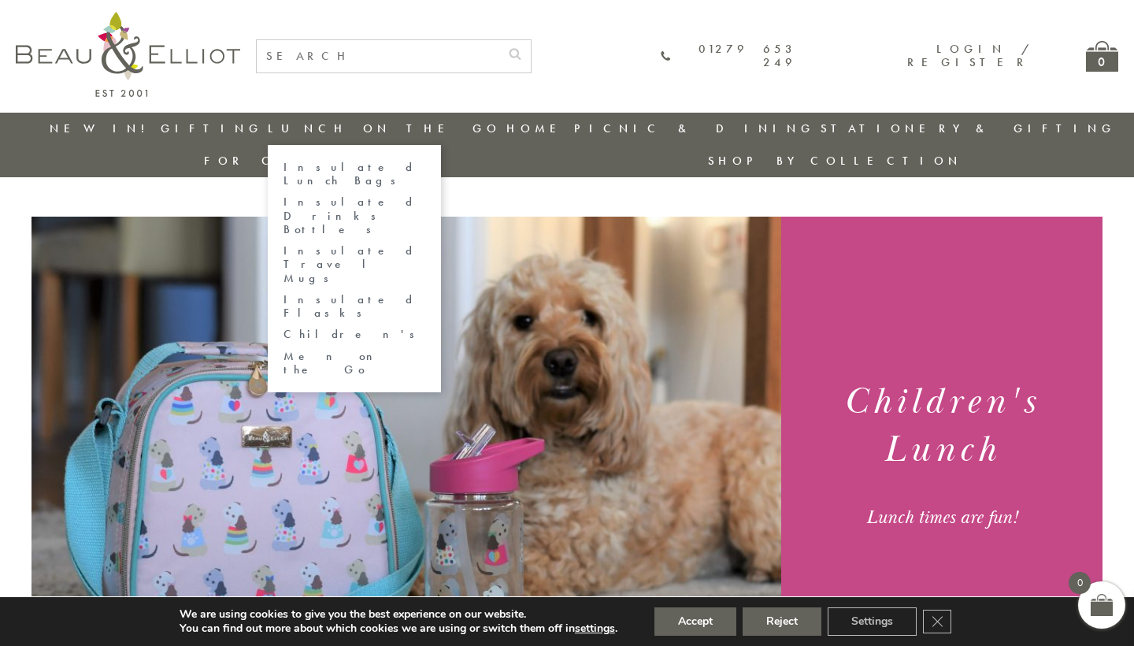
click at [314, 162] on link "Insulated Lunch Bags" at bounding box center [355, 175] width 142 height 28
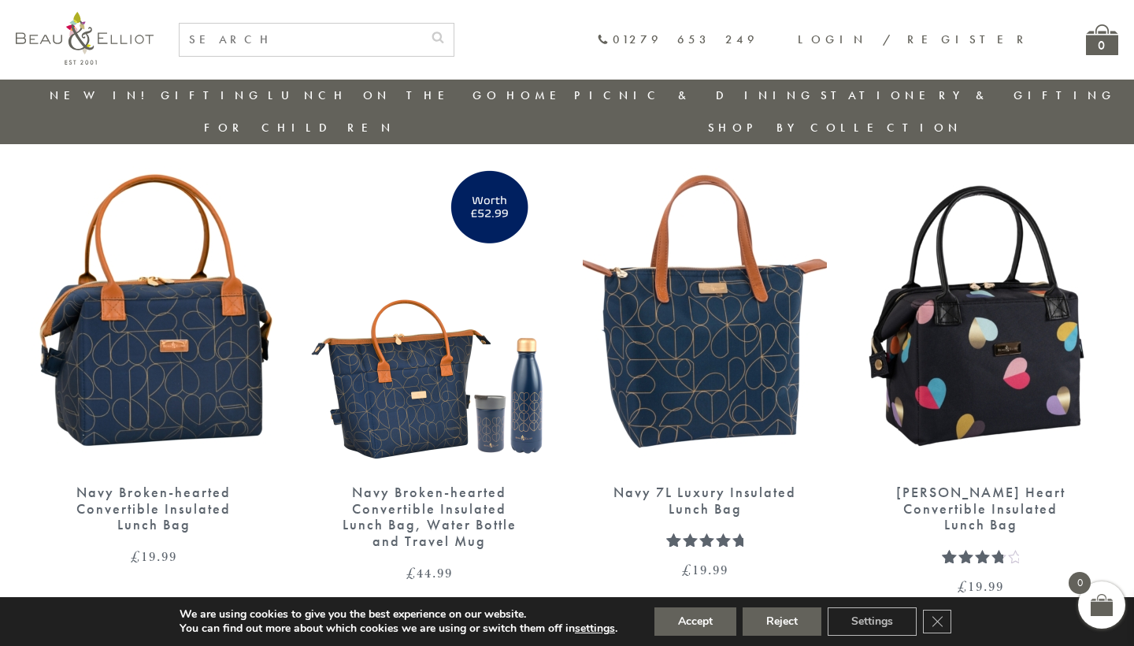
scroll to position [1995, 0]
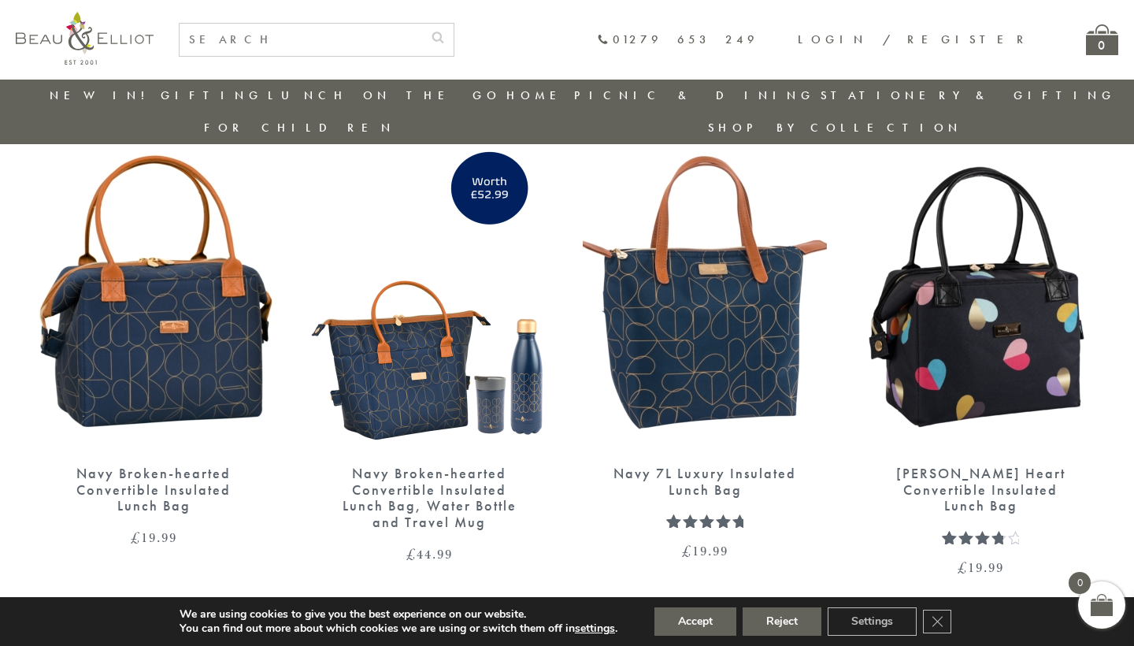
click at [1030, 342] on img at bounding box center [981, 292] width 244 height 315
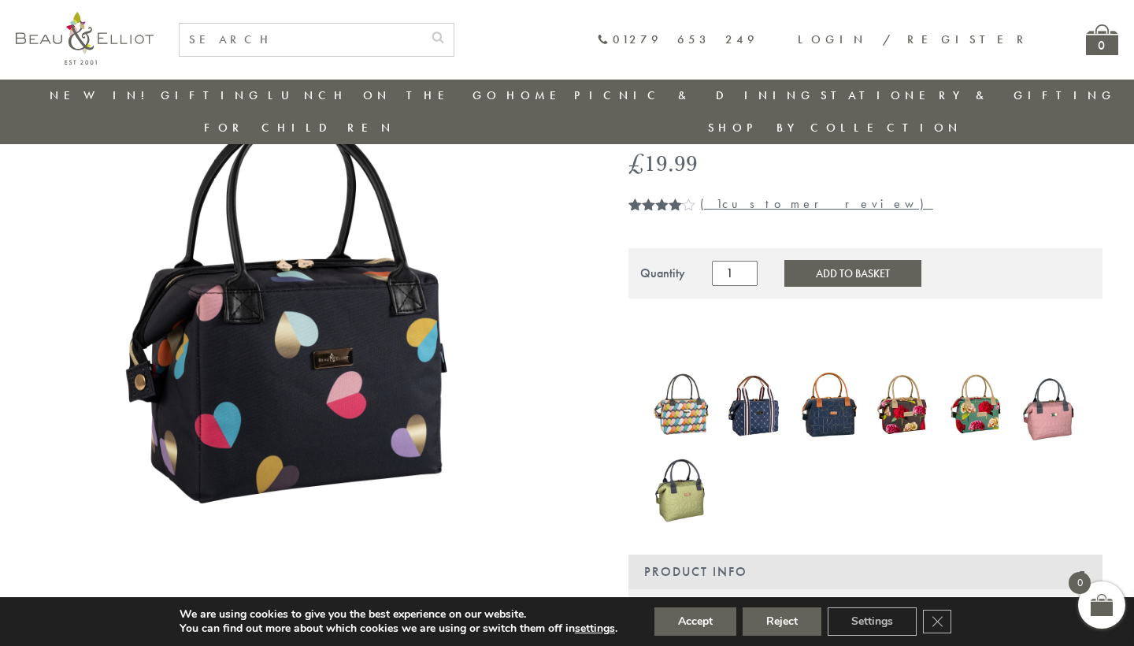
scroll to position [162, 0]
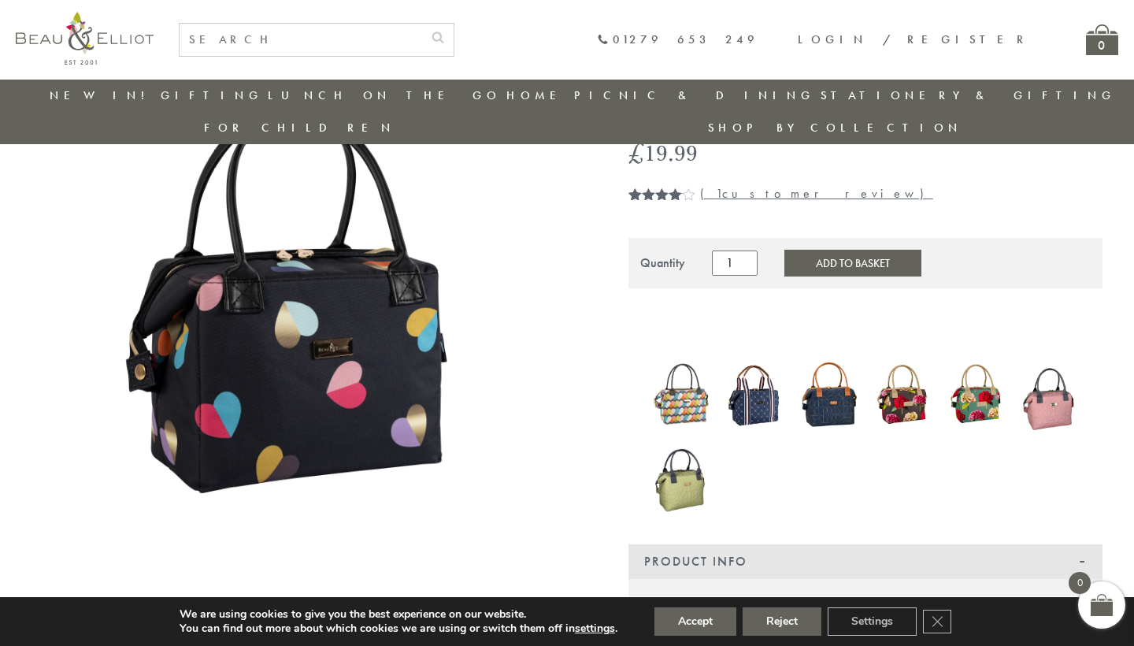
click at [376, 293] on img at bounding box center [307, 312] width 551 height 551
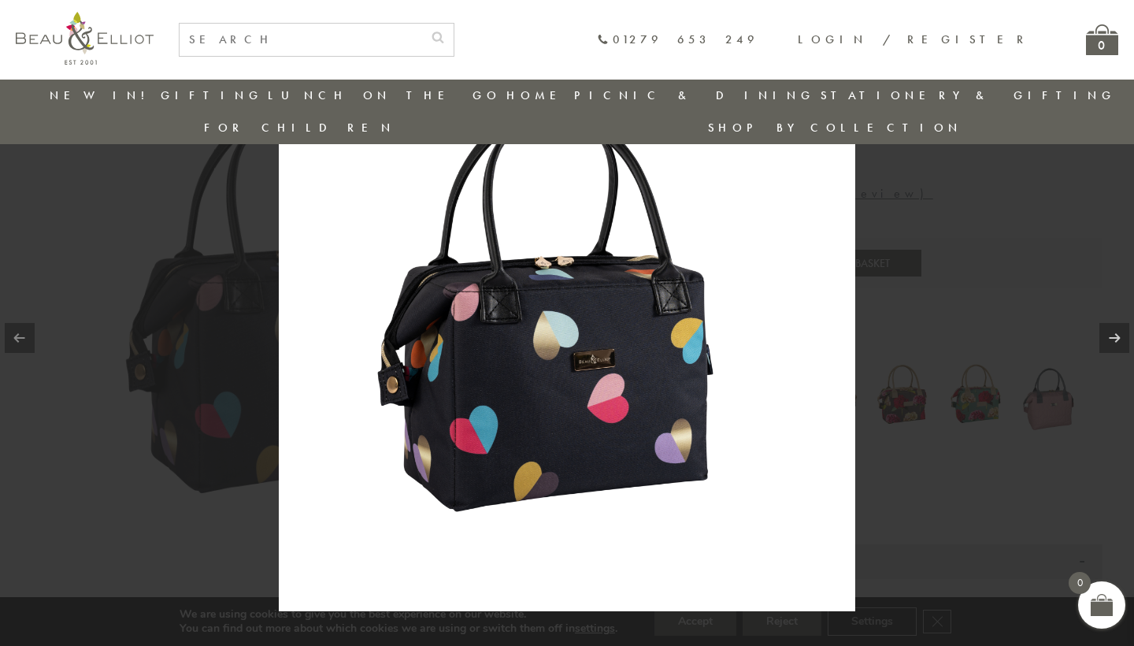
click at [920, 360] on div at bounding box center [567, 323] width 1134 height 646
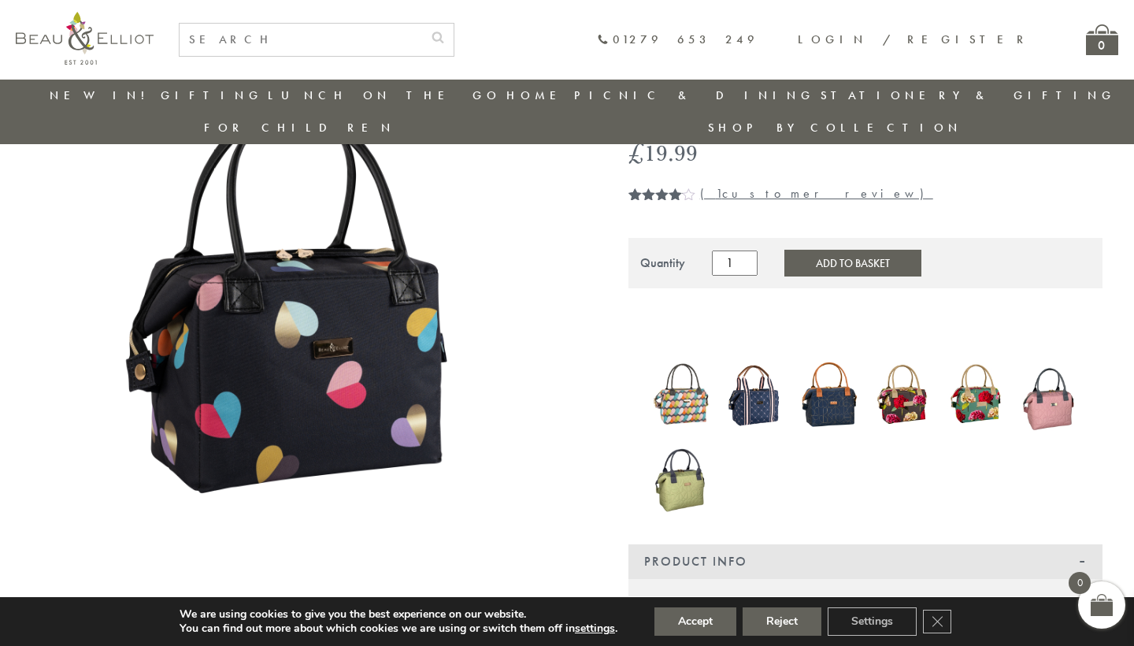
click at [673, 437] on img at bounding box center [681, 477] width 58 height 80
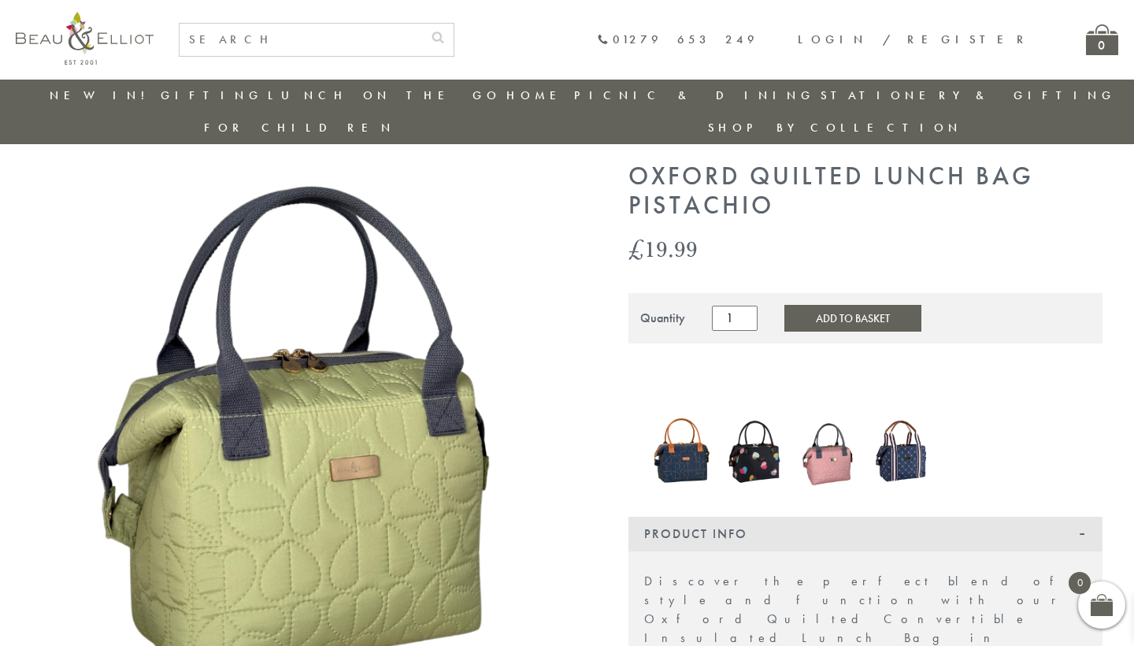
scroll to position [41, 0]
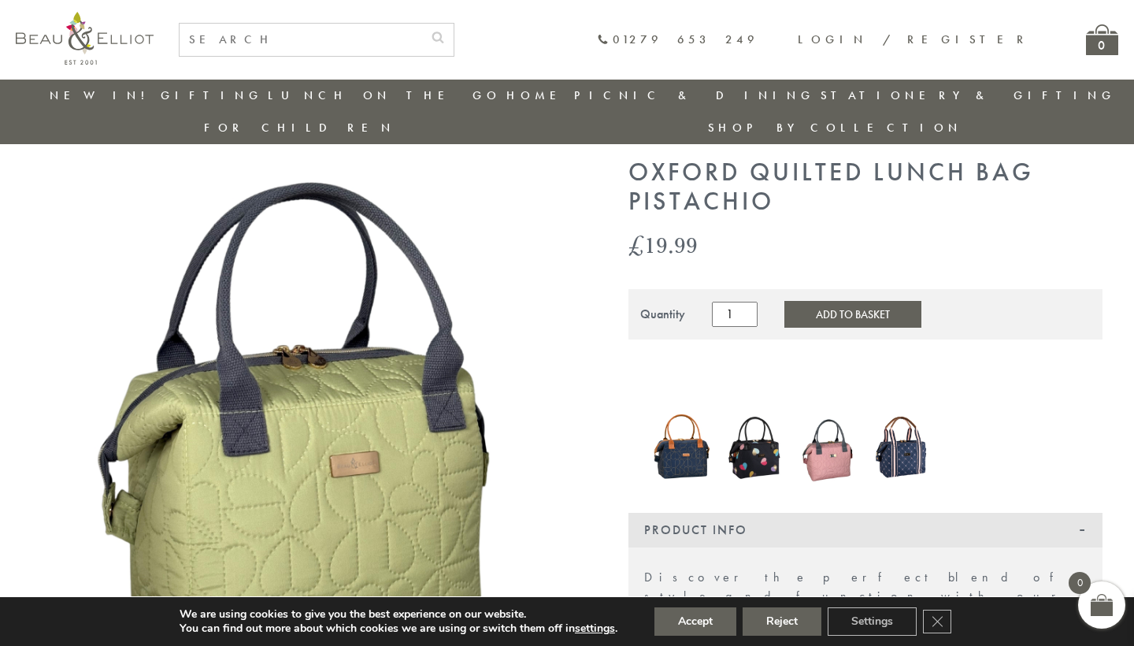
click at [841, 417] on img at bounding box center [829, 446] width 58 height 78
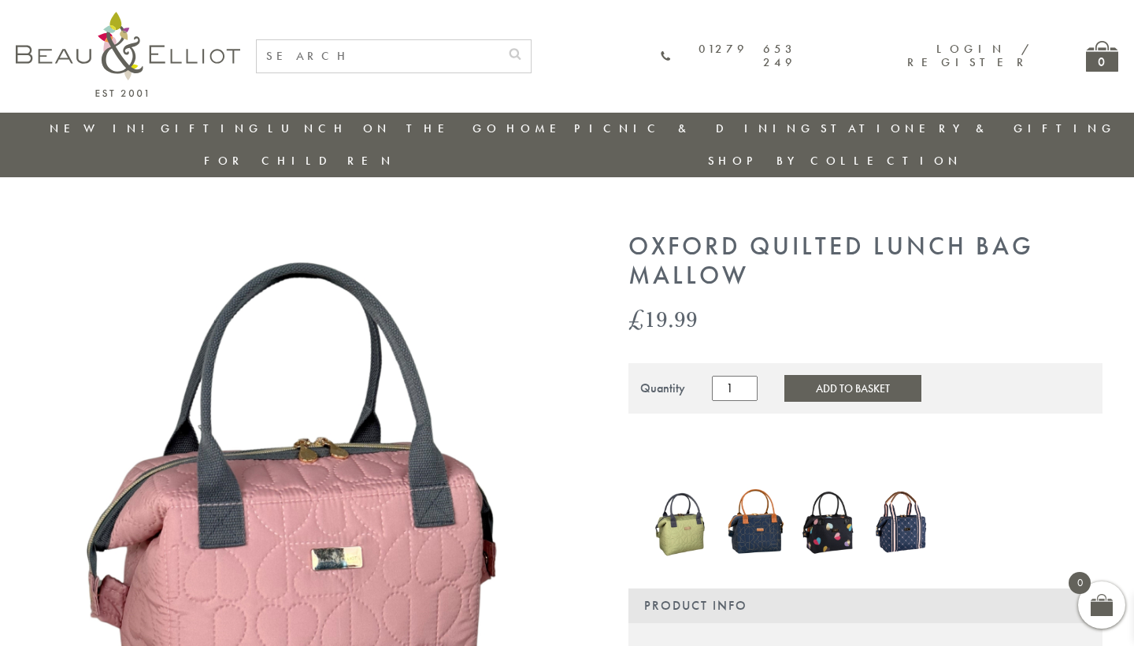
click at [825, 485] on img at bounding box center [829, 521] width 58 height 79
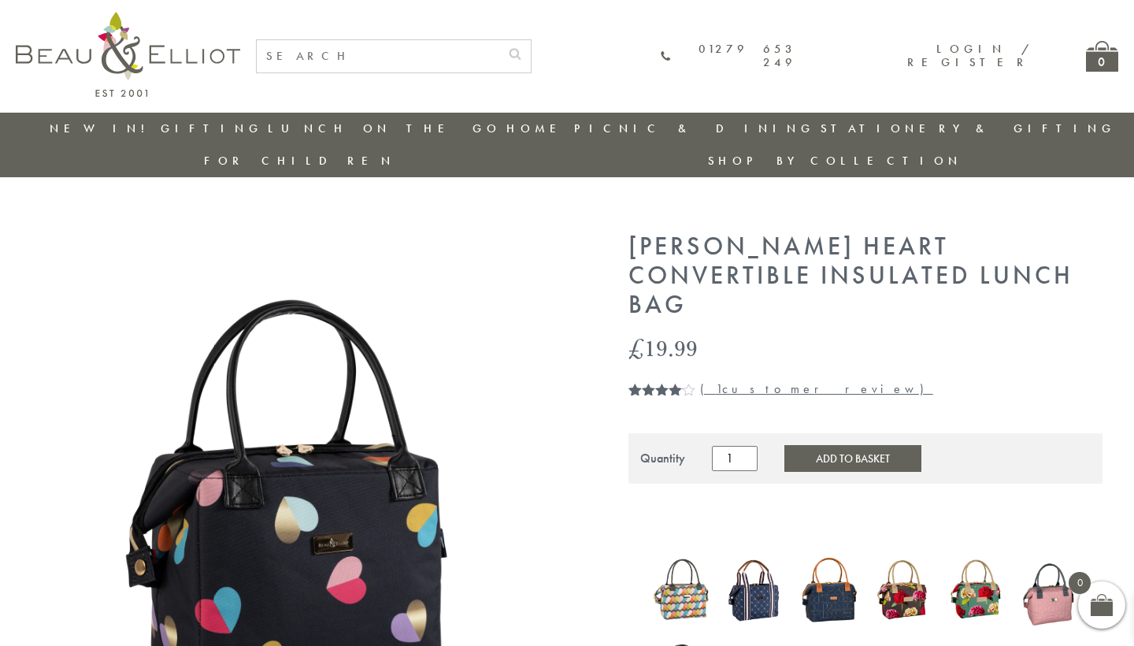
scroll to position [97, 0]
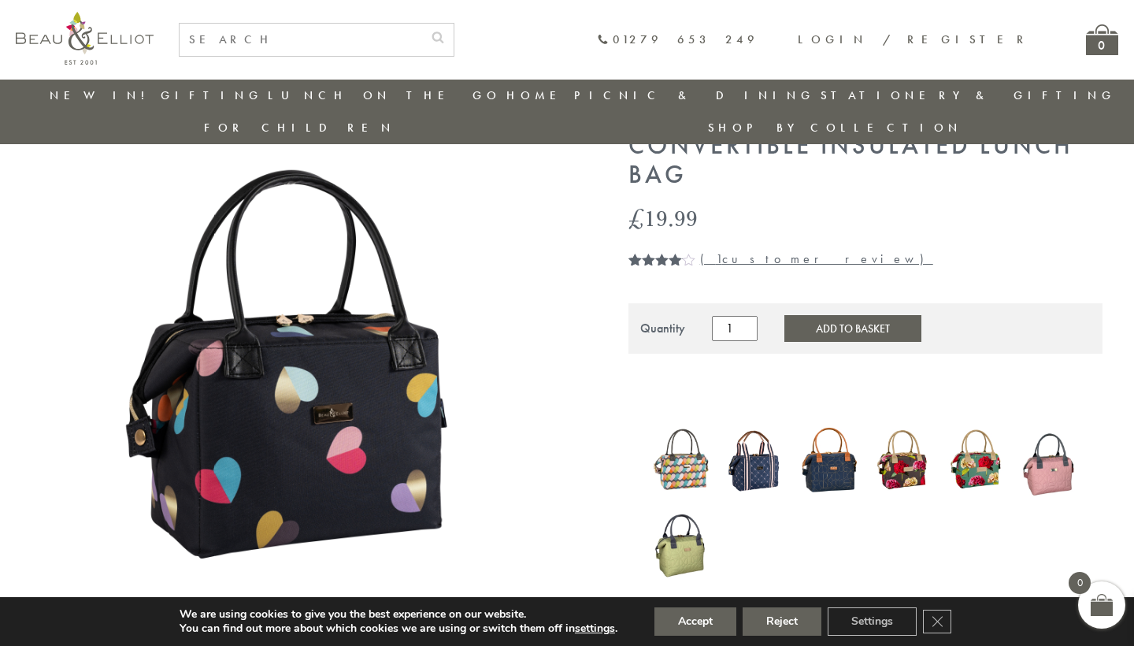
click at [704, 503] on img at bounding box center [681, 543] width 58 height 80
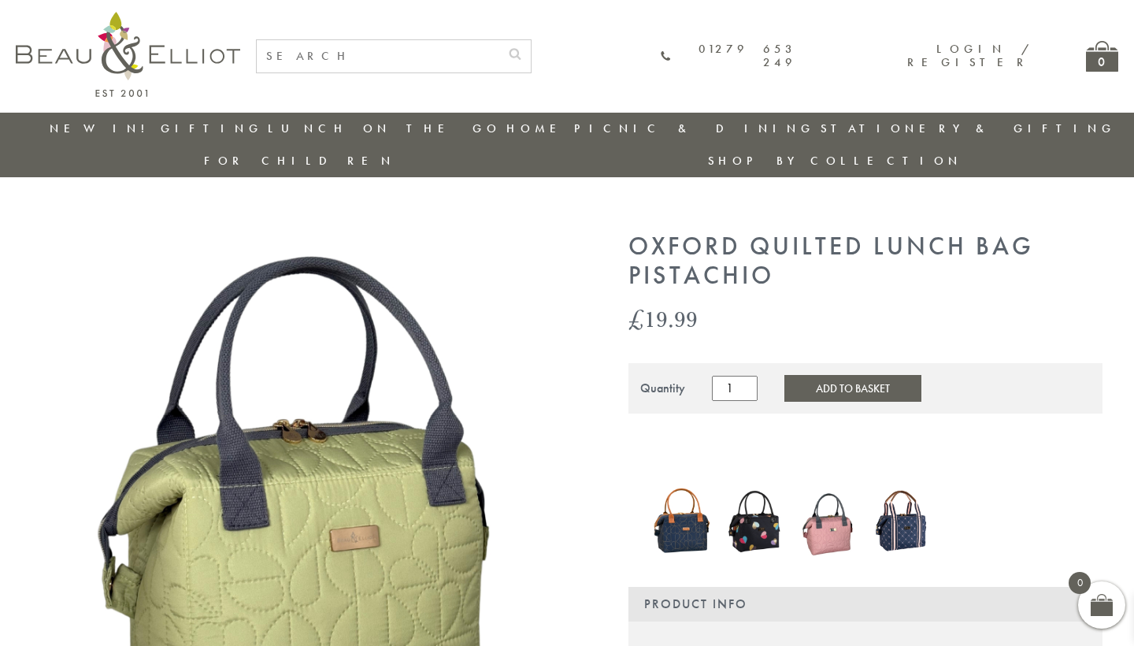
click at [755, 504] on img at bounding box center [755, 520] width 58 height 79
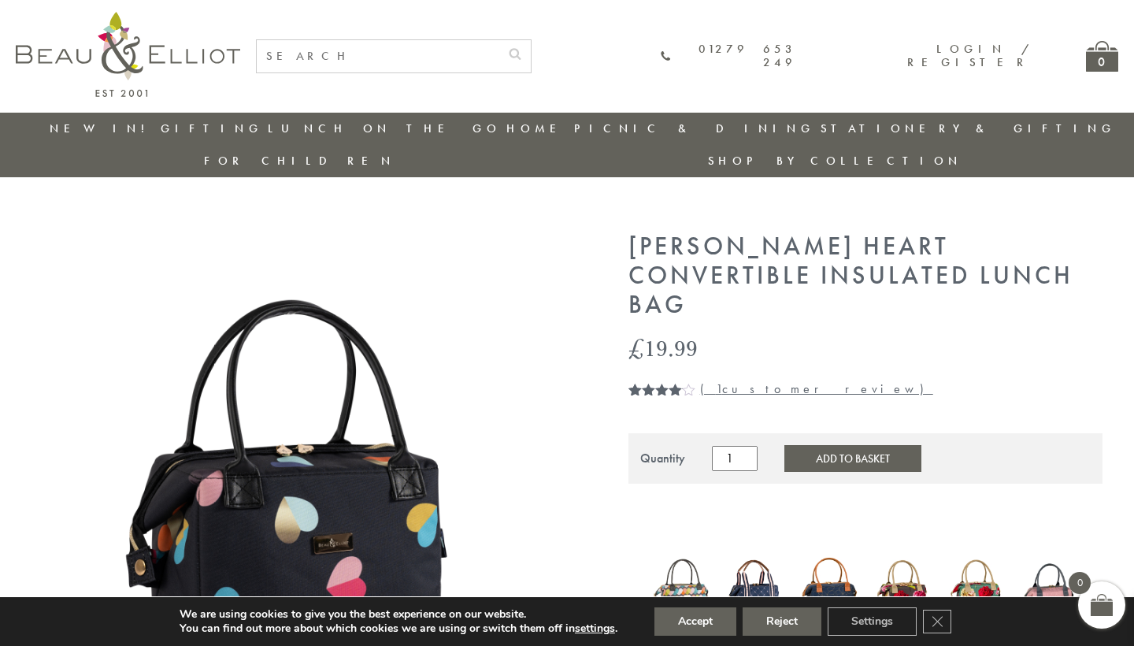
click at [1057, 551] on img at bounding box center [1050, 590] width 58 height 78
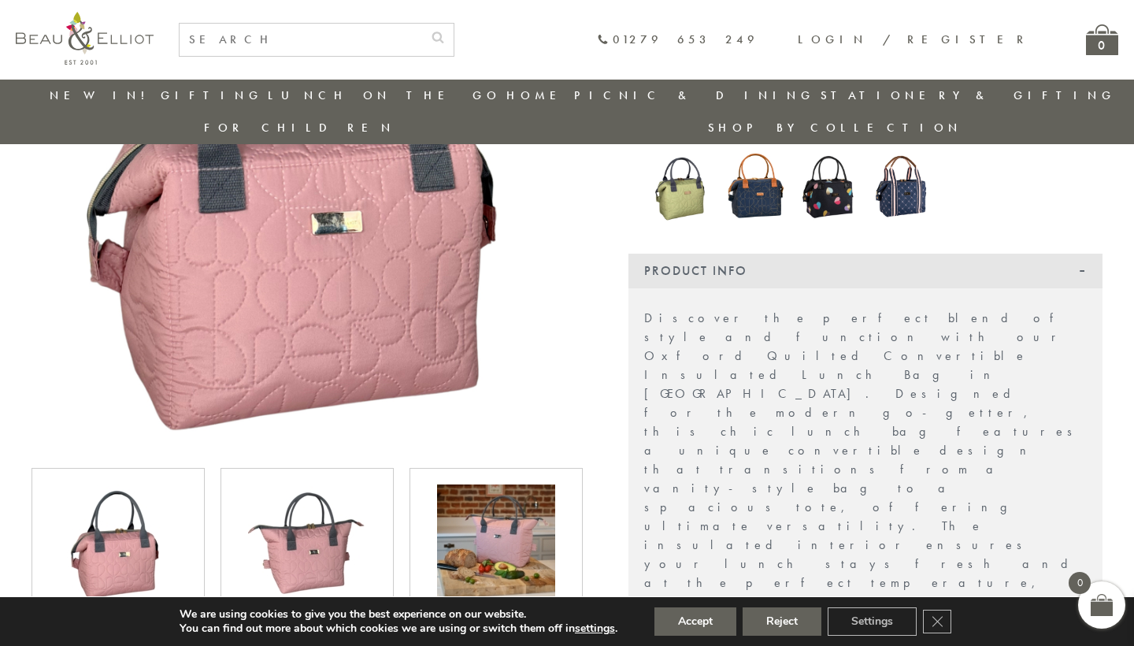
scroll to position [296, 0]
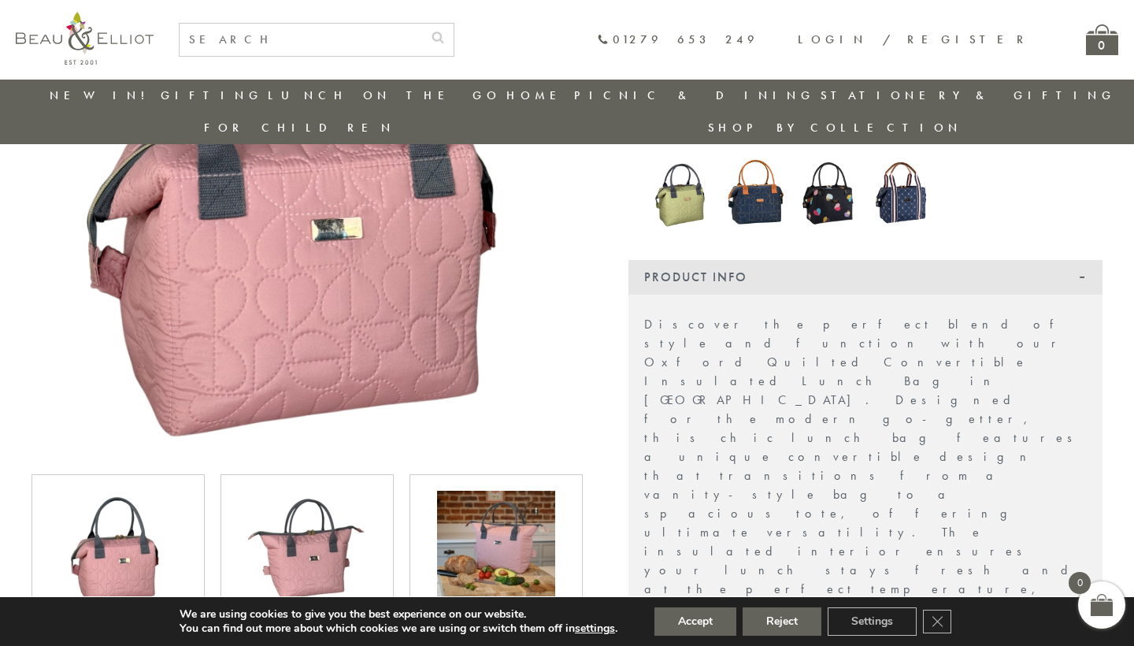
click at [845, 184] on img at bounding box center [829, 192] width 58 height 79
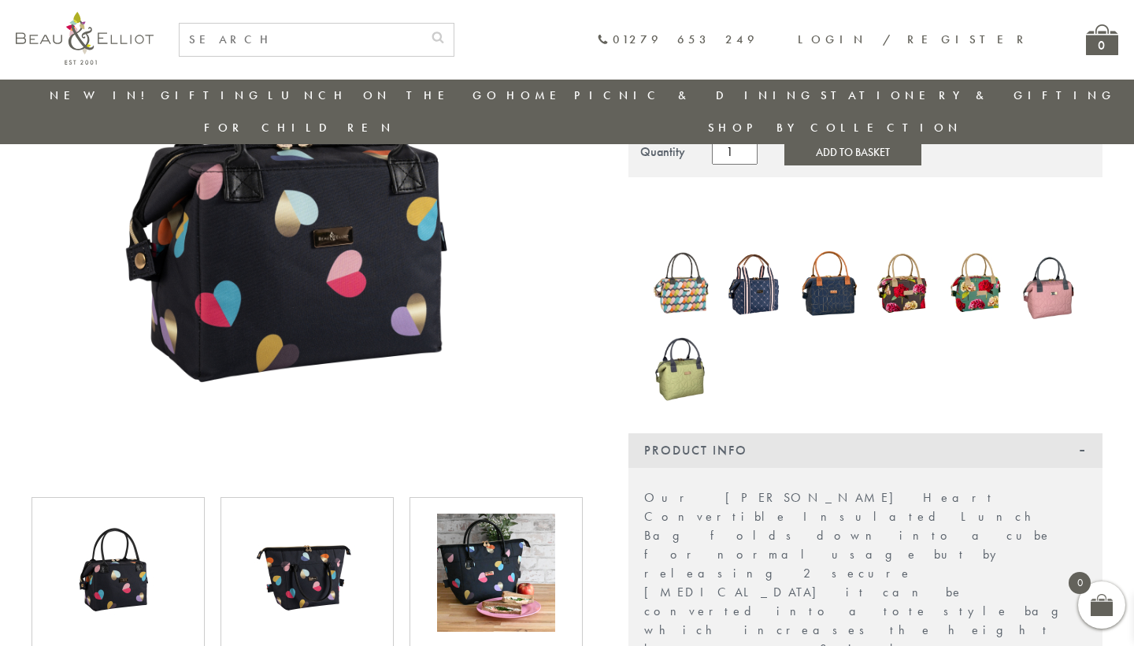
scroll to position [278, 0]
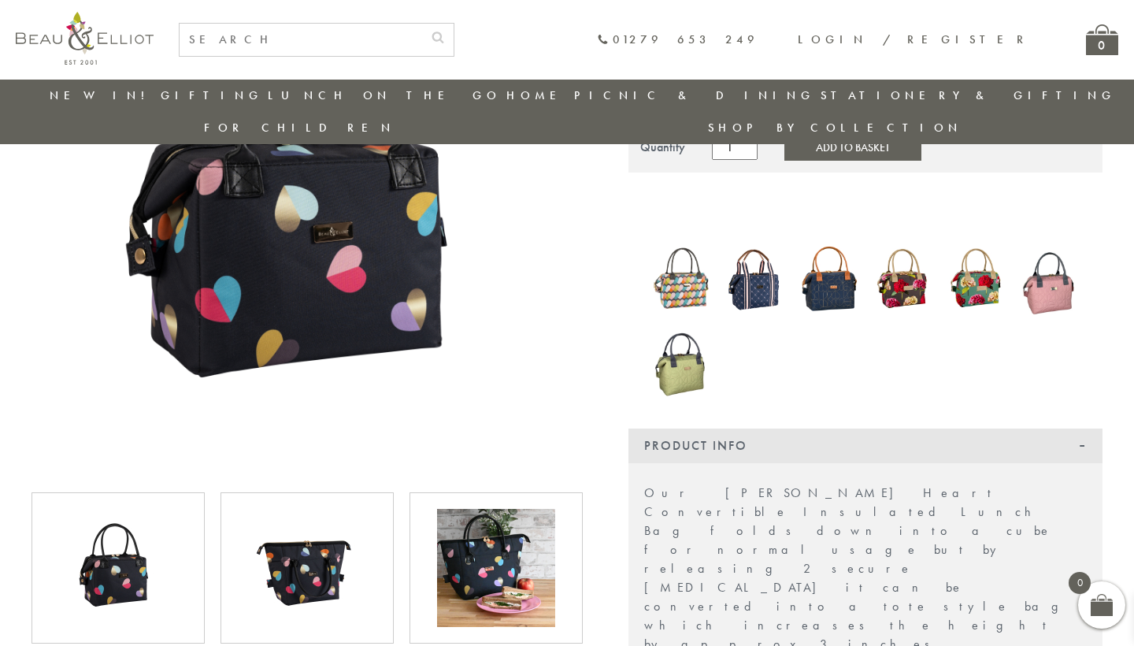
click at [360, 516] on img at bounding box center [307, 568] width 118 height 118
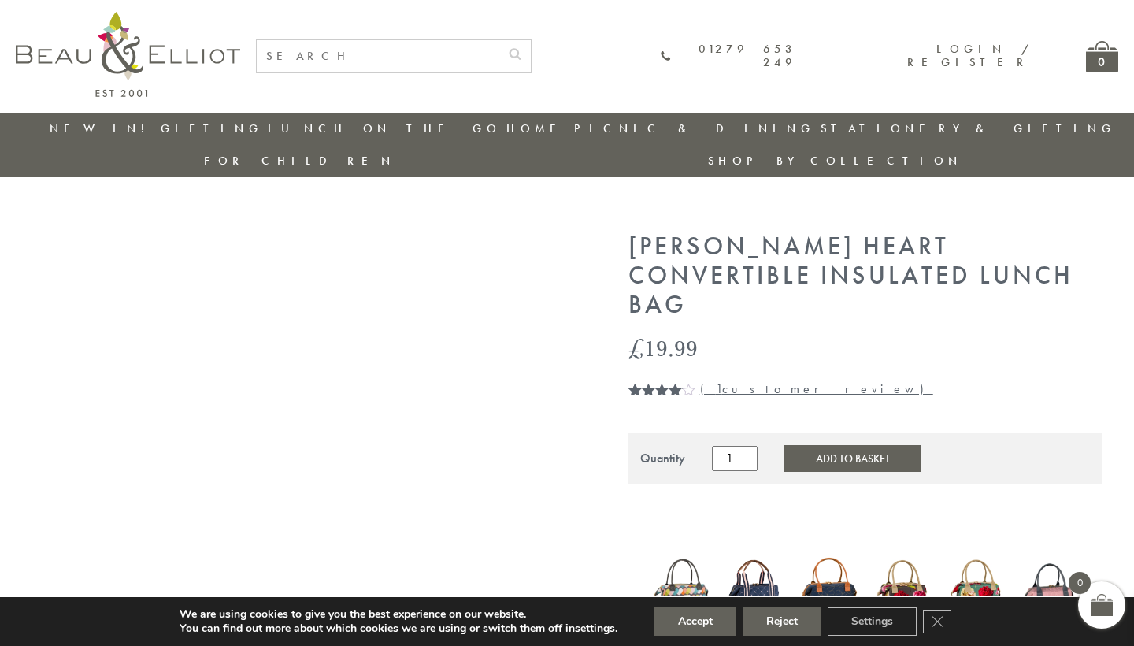
scroll to position [0, 0]
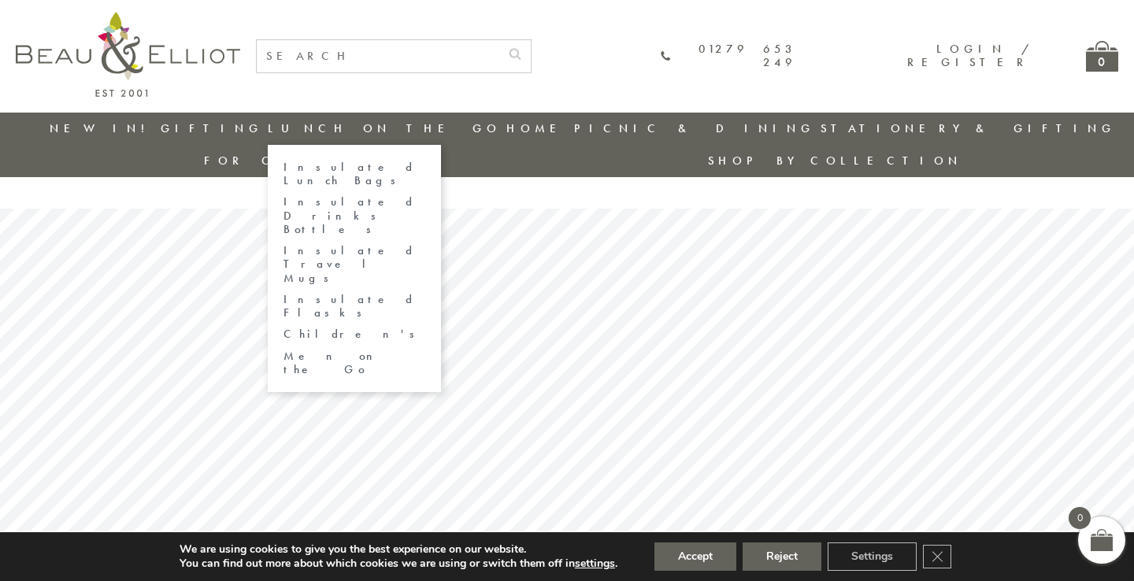
drag, startPoint x: 314, startPoint y: 181, endPoint x: 317, endPoint y: 169, distance: 12.2
click at [317, 169] on ul "Insulated Lunch Bags Insulated Drinks Bottles Insulated Travel Mugs Insulated F…" at bounding box center [354, 268] width 173 height 247
click at [317, 165] on link "Insulated Lunch Bags" at bounding box center [355, 175] width 142 height 28
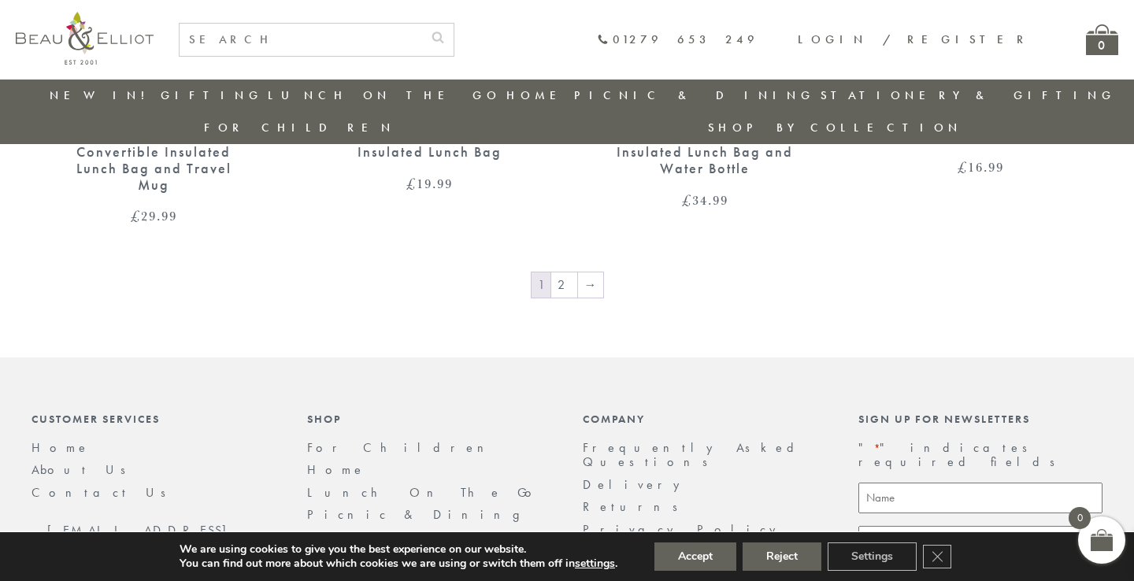
scroll to position [2796, 0]
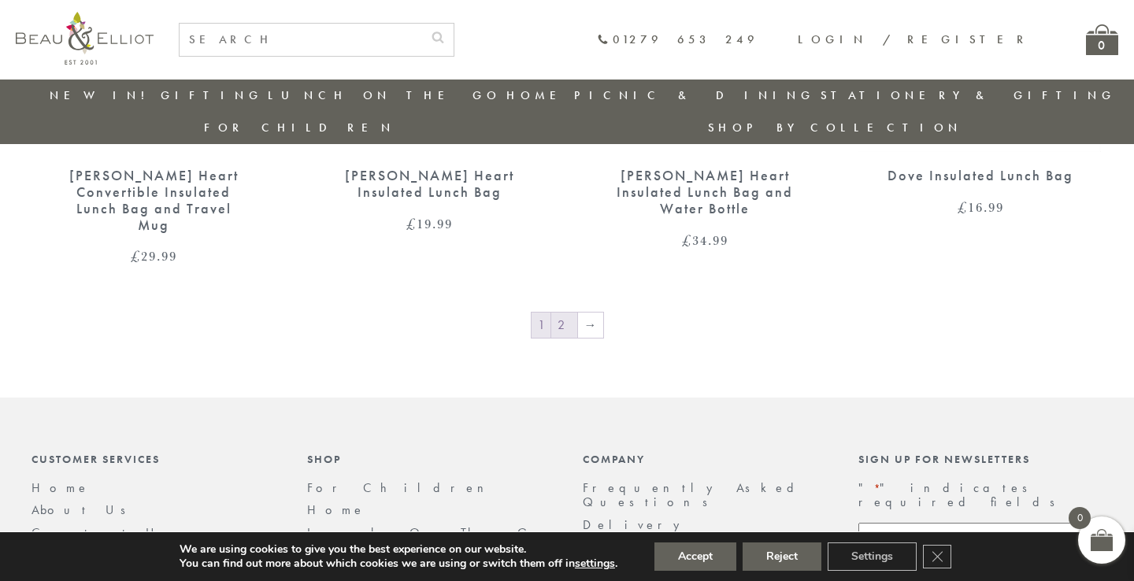
click at [559, 313] on link "2" at bounding box center [564, 325] width 26 height 25
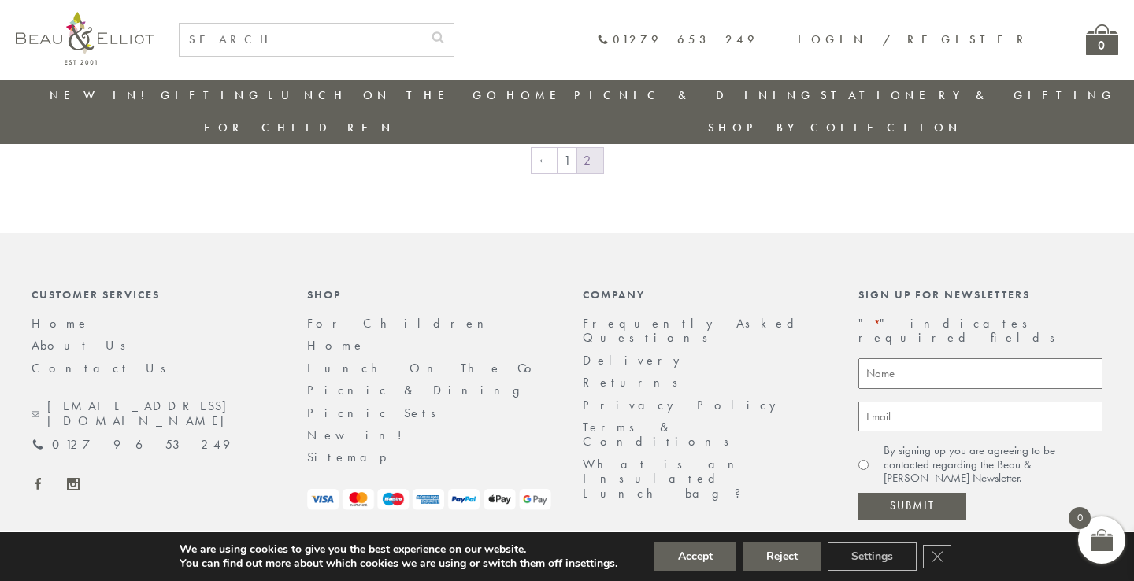
scroll to position [1494, 0]
click at [568, 149] on link "1" at bounding box center [567, 161] width 19 height 25
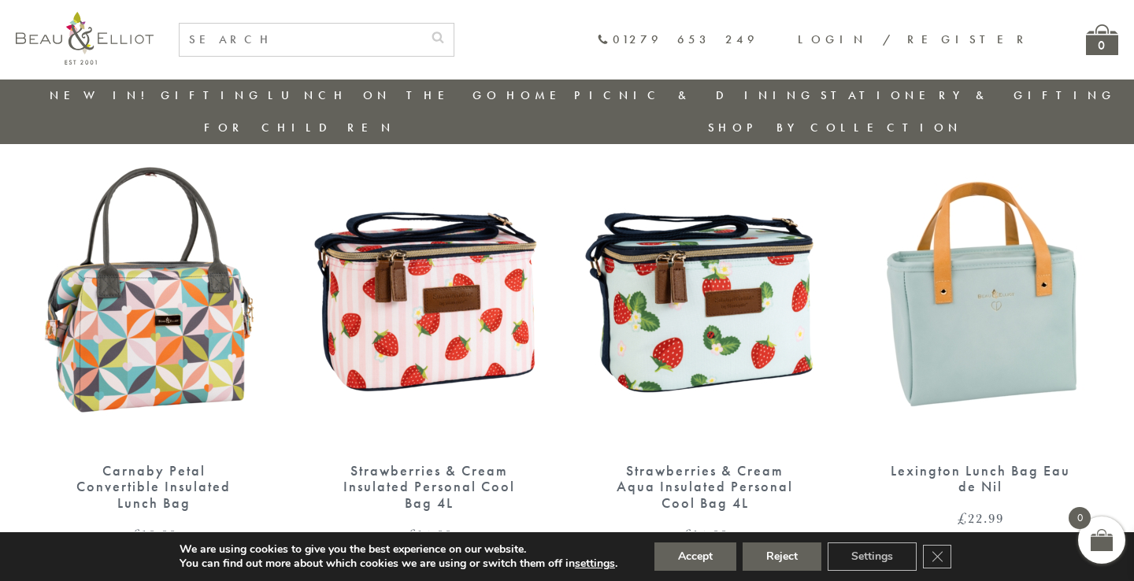
scroll to position [1072, 0]
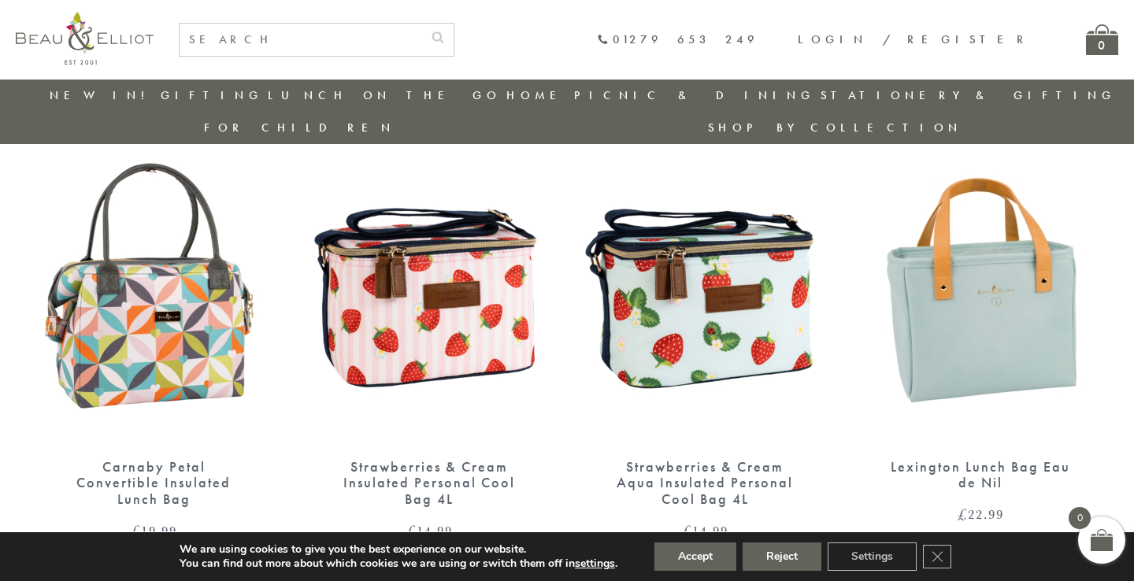
click at [967, 251] on img at bounding box center [981, 285] width 244 height 315
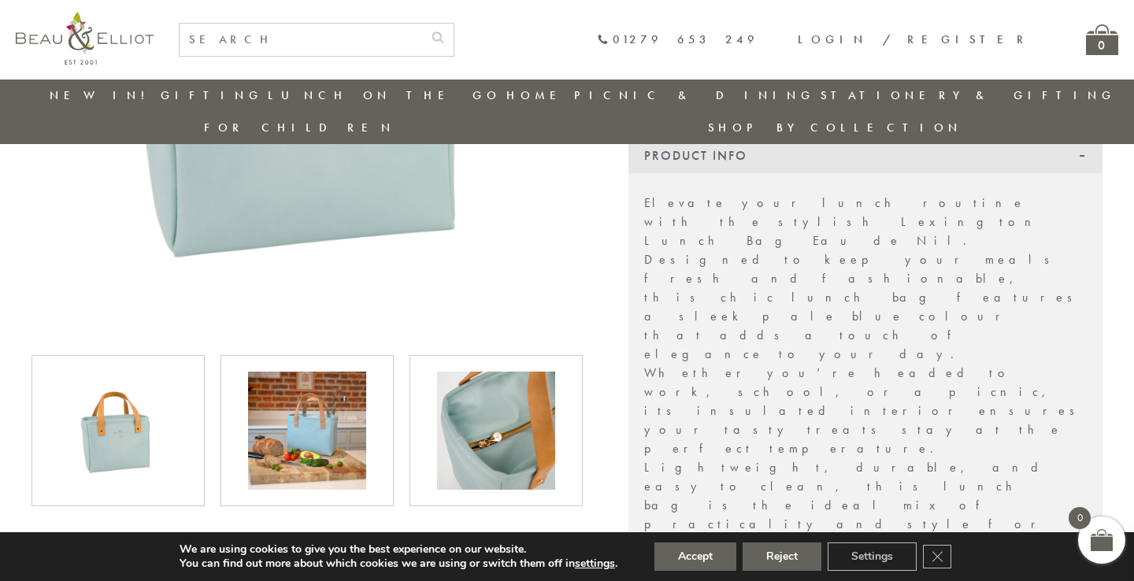
scroll to position [427, 0]
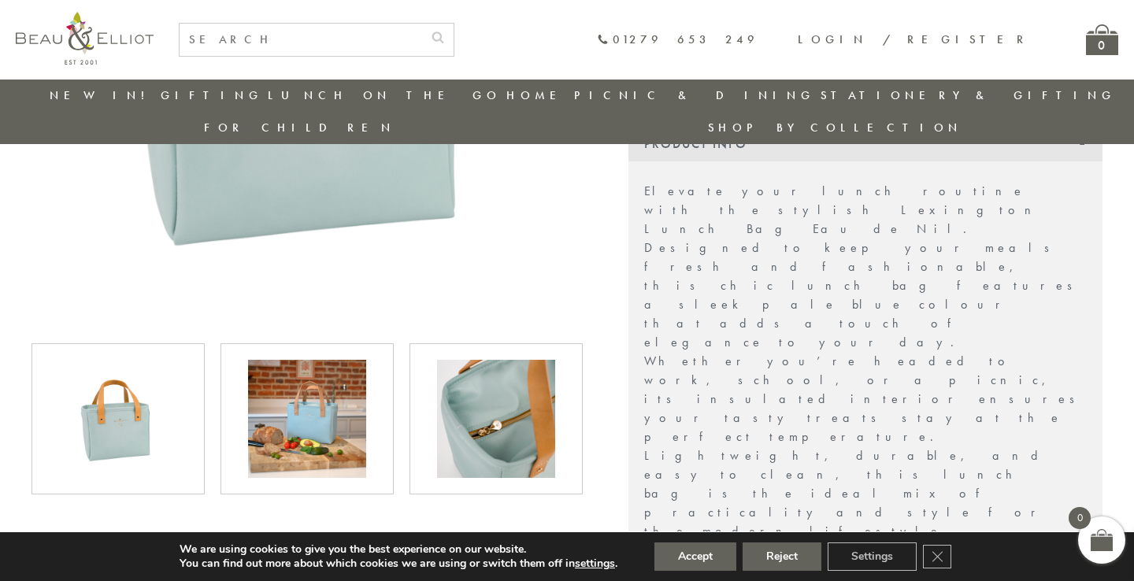
click at [481, 377] on img at bounding box center [496, 419] width 118 height 118
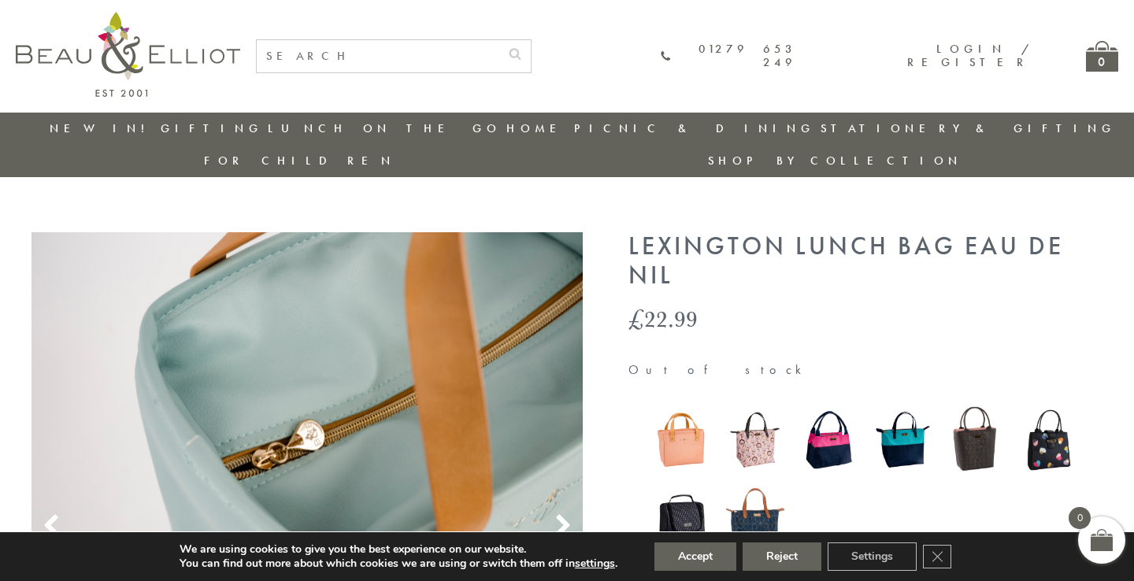
scroll to position [0, 0]
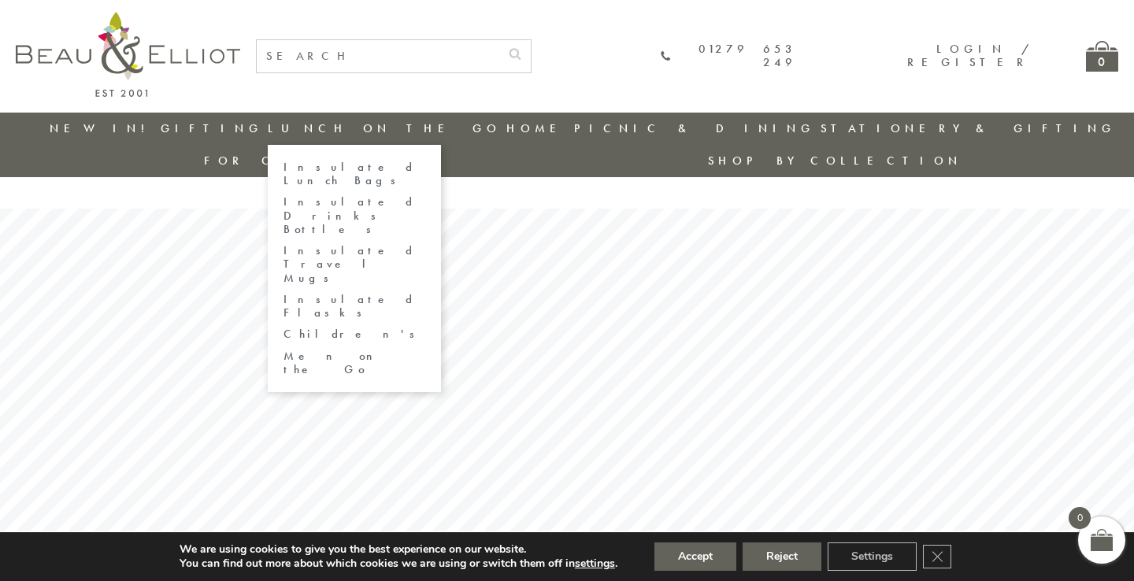
click at [312, 169] on link "Insulated Lunch Bags" at bounding box center [355, 175] width 142 height 28
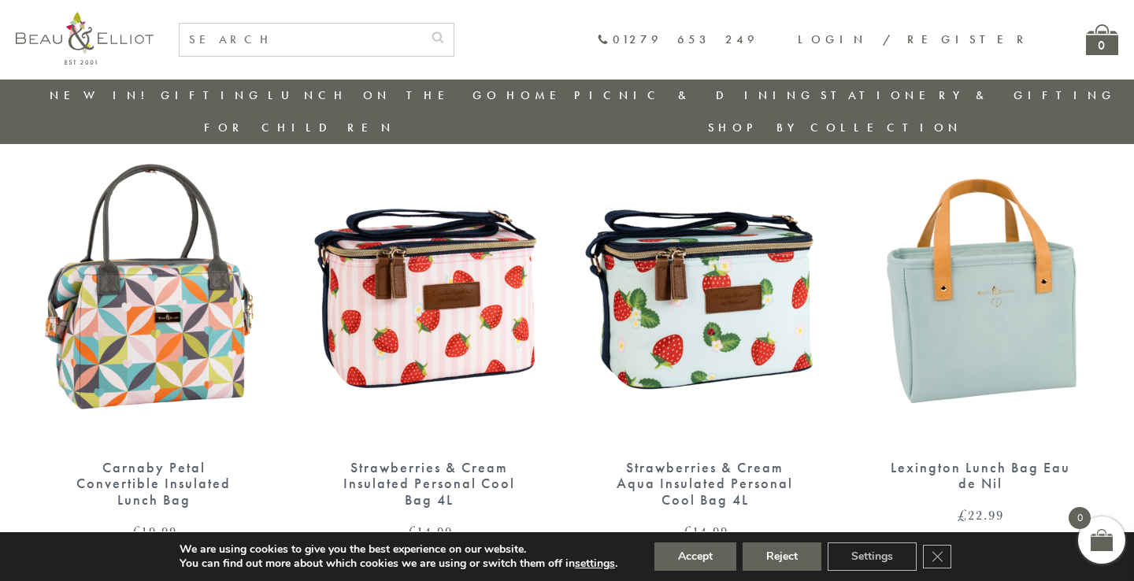
scroll to position [1157, 0]
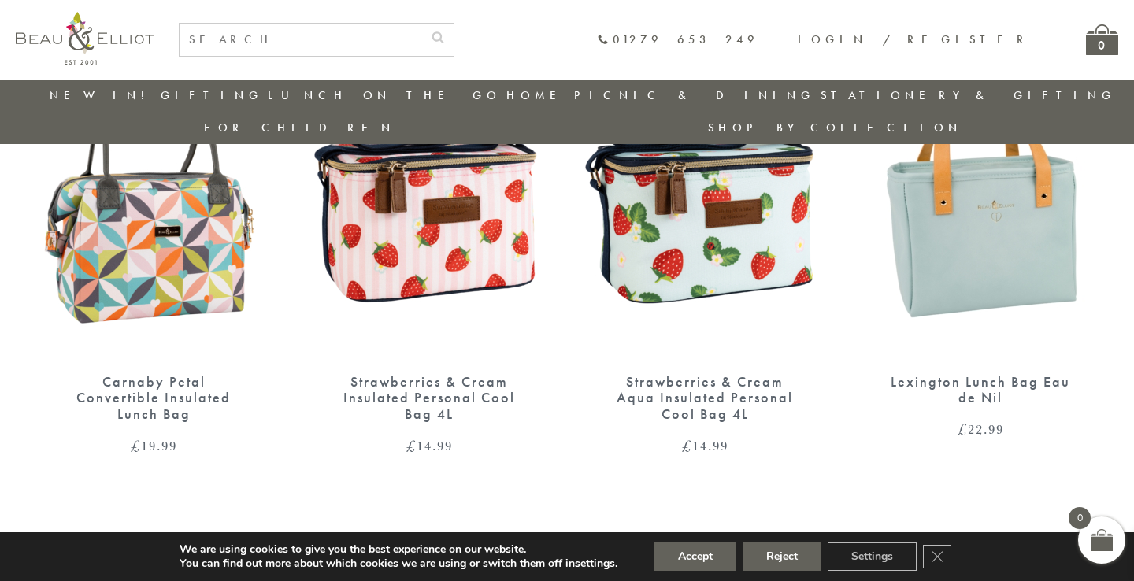
click at [998, 242] on img at bounding box center [981, 200] width 244 height 315
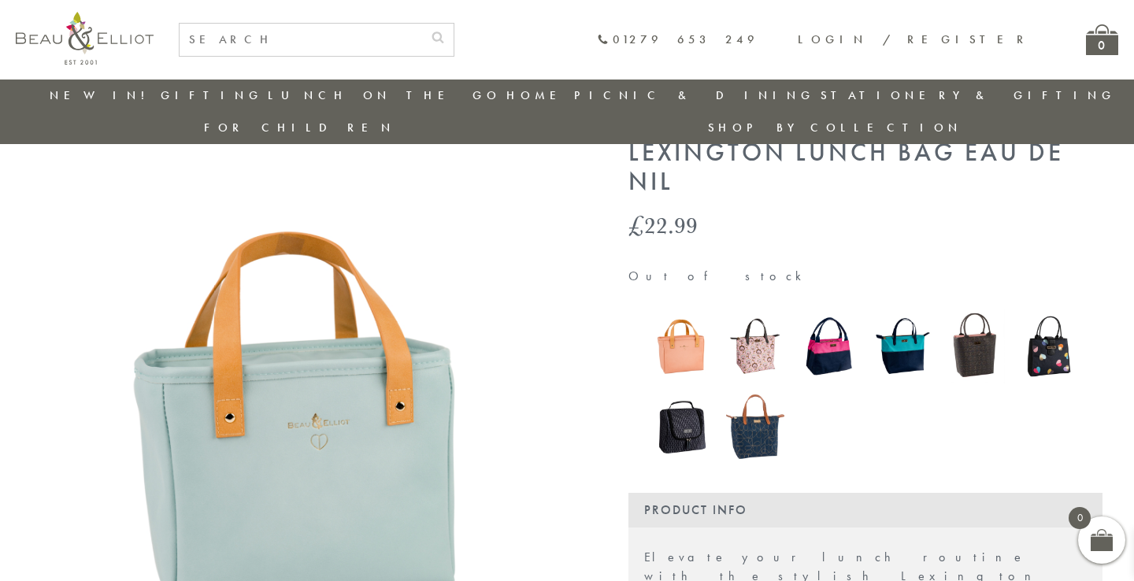
scroll to position [61, 0]
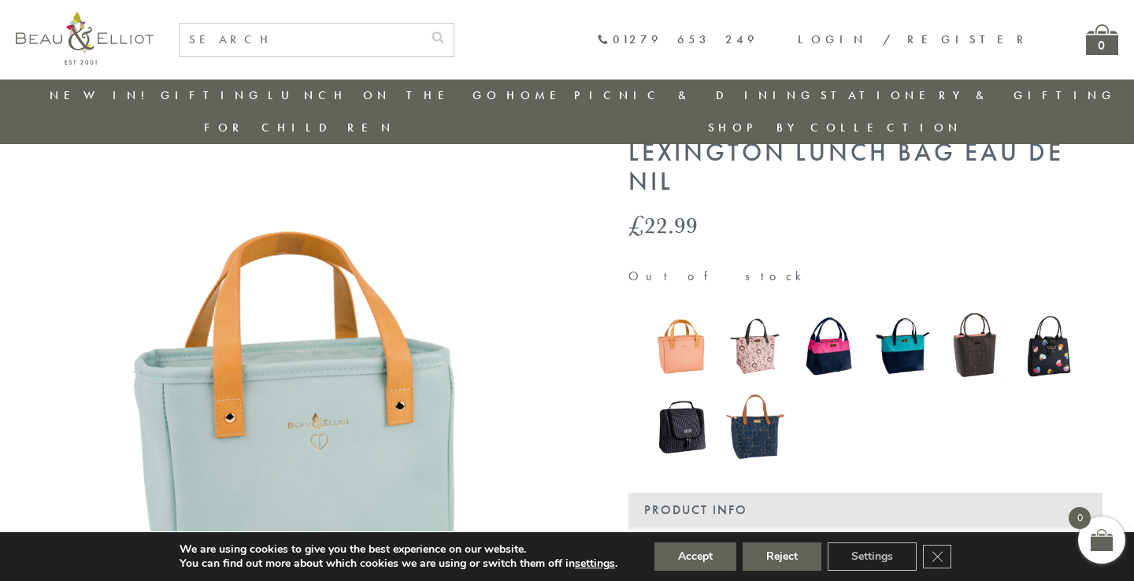
click at [676, 317] on img at bounding box center [681, 345] width 58 height 77
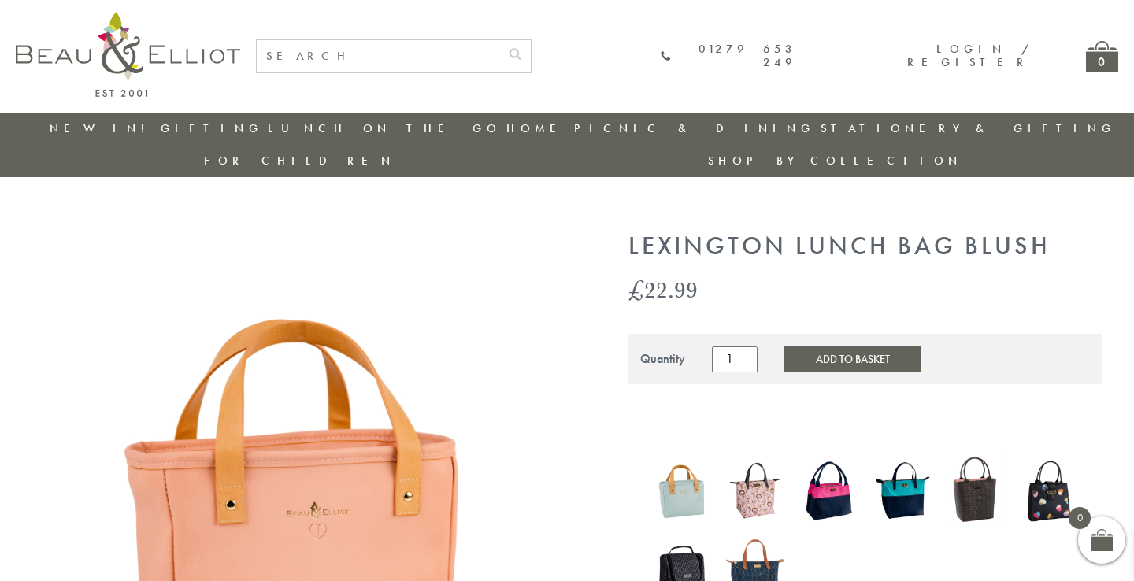
click at [675, 463] on img at bounding box center [681, 490] width 58 height 77
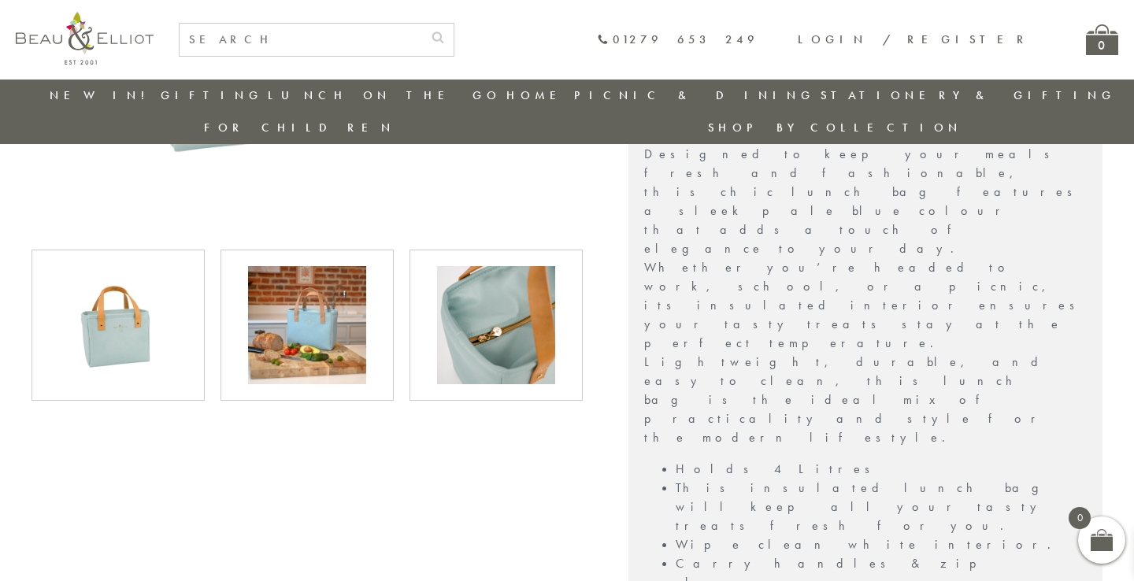
scroll to position [528, 0]
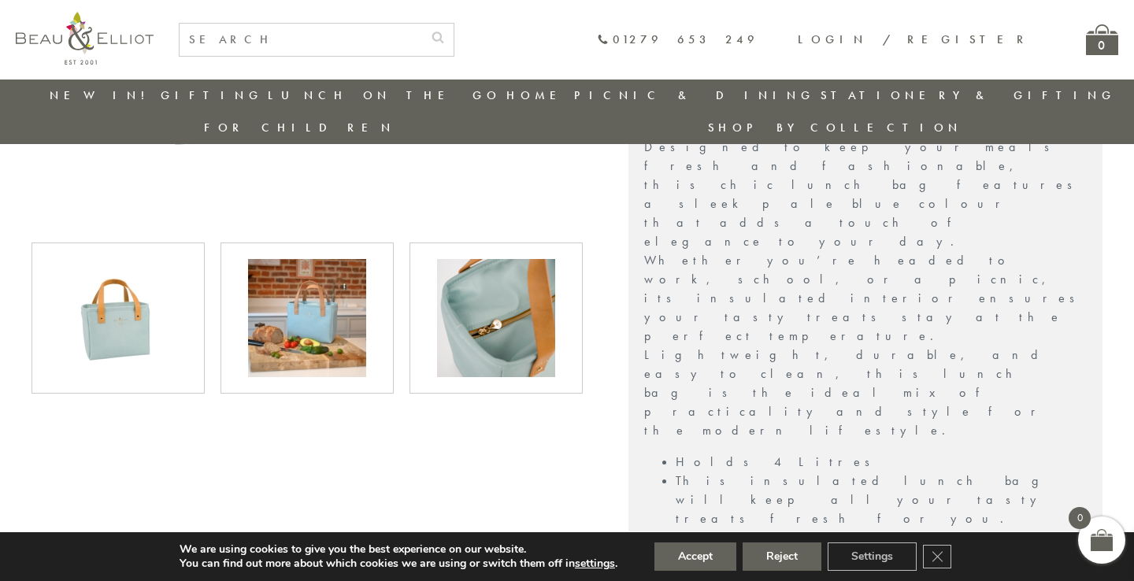
click at [537, 321] on img at bounding box center [496, 318] width 118 height 118
click at [503, 292] on img at bounding box center [496, 318] width 118 height 118
click at [348, 290] on img at bounding box center [307, 318] width 118 height 118
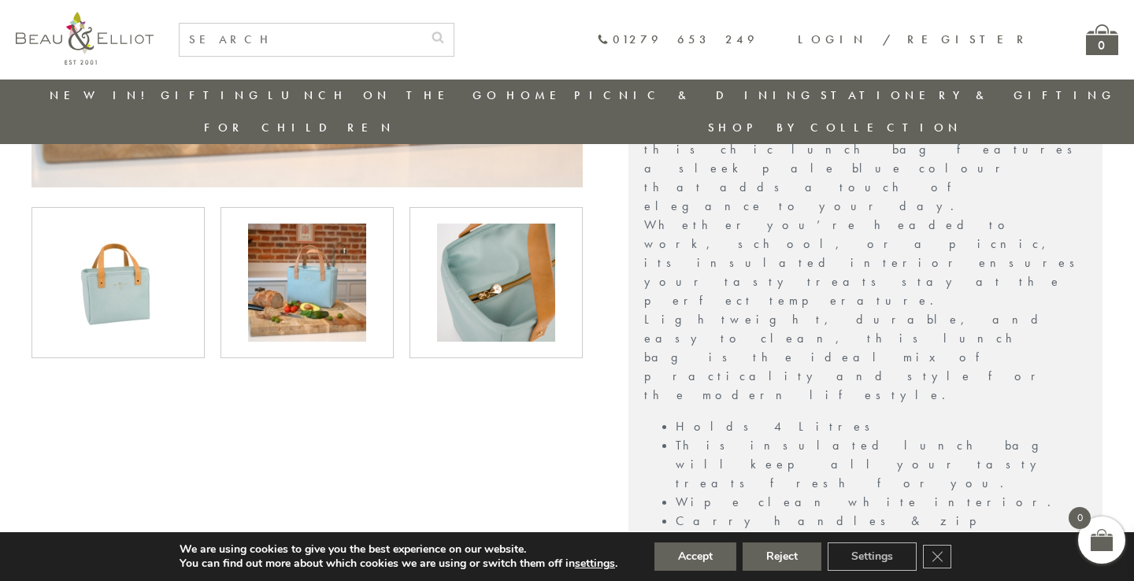
scroll to position [624, 0]
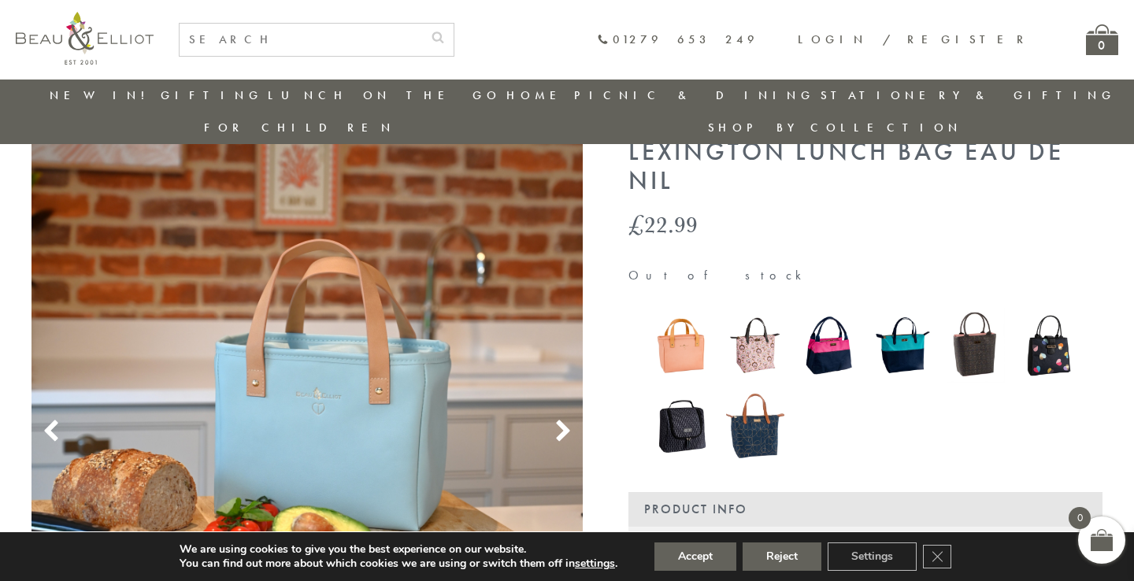
scroll to position [62, 0]
click at [1066, 310] on img at bounding box center [1050, 344] width 58 height 69
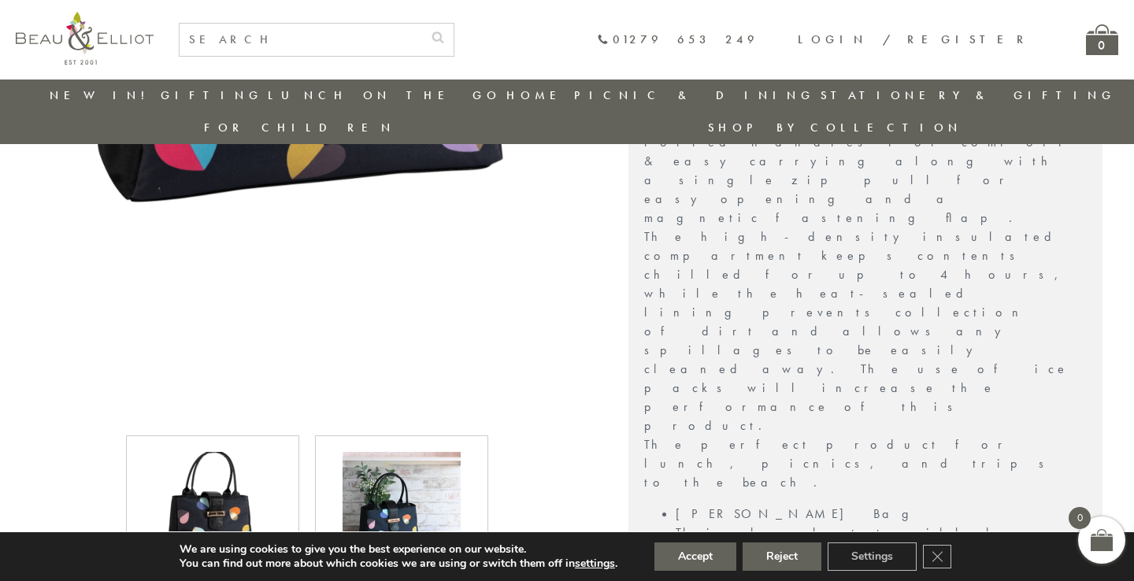
scroll to position [824, 0]
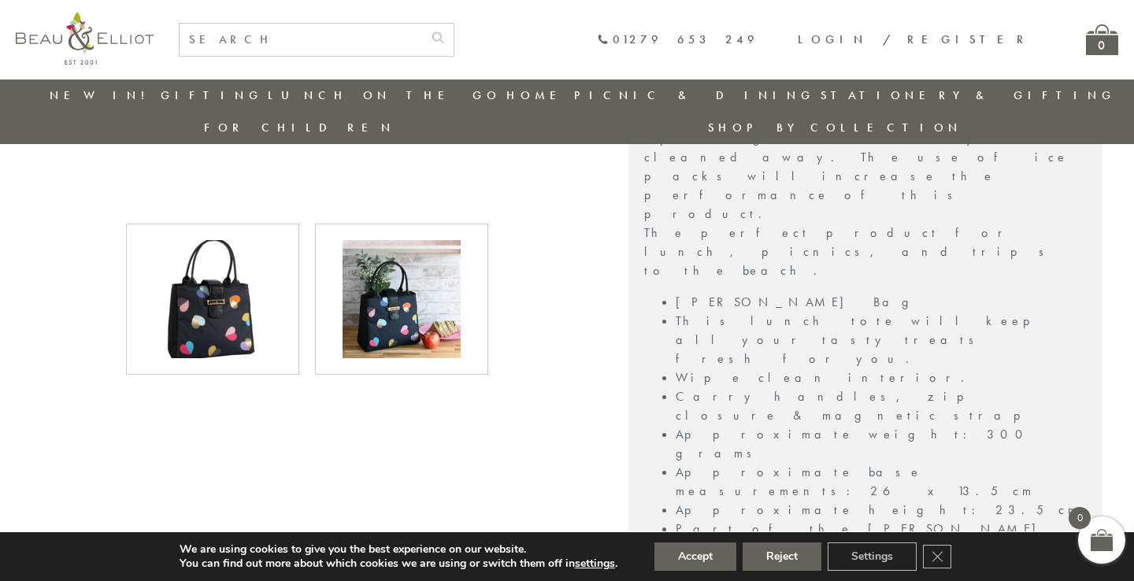
click at [398, 308] on img at bounding box center [402, 299] width 118 height 118
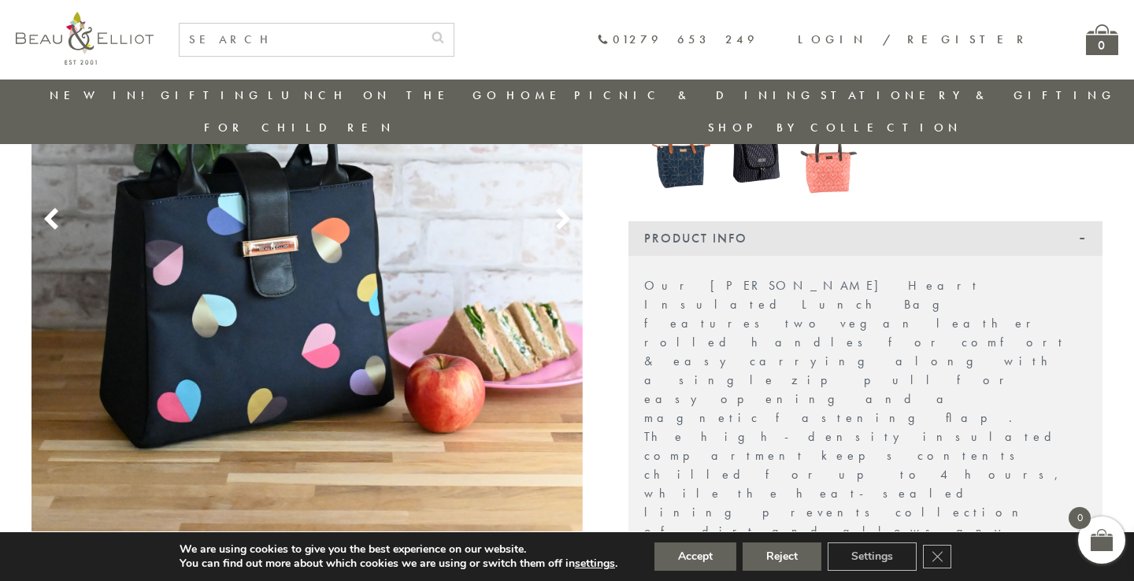
scroll to position [351, 0]
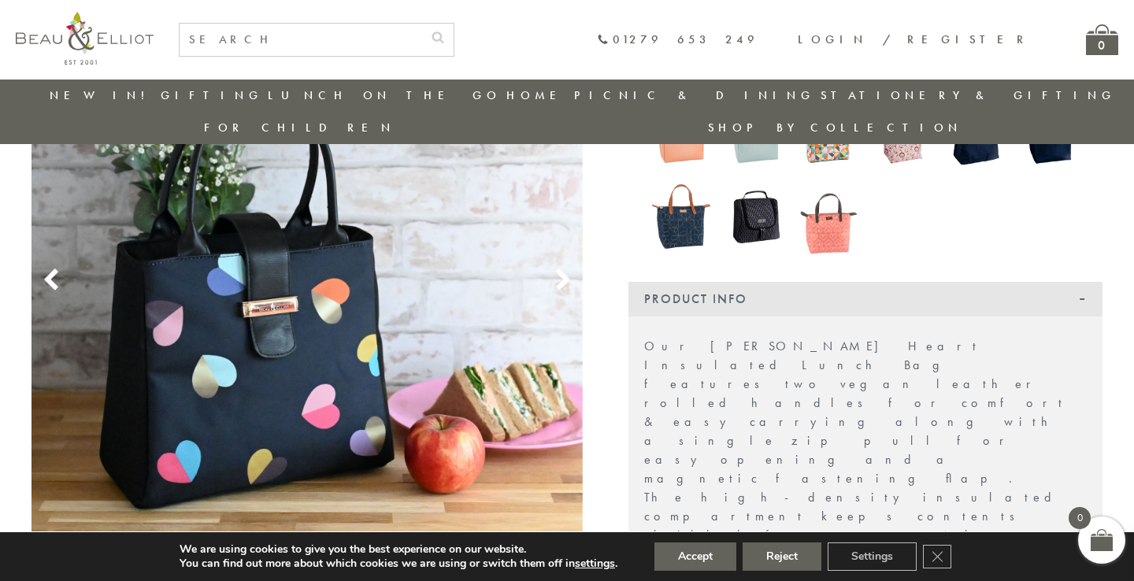
click at [307, 314] on img at bounding box center [307, 262] width 551 height 829
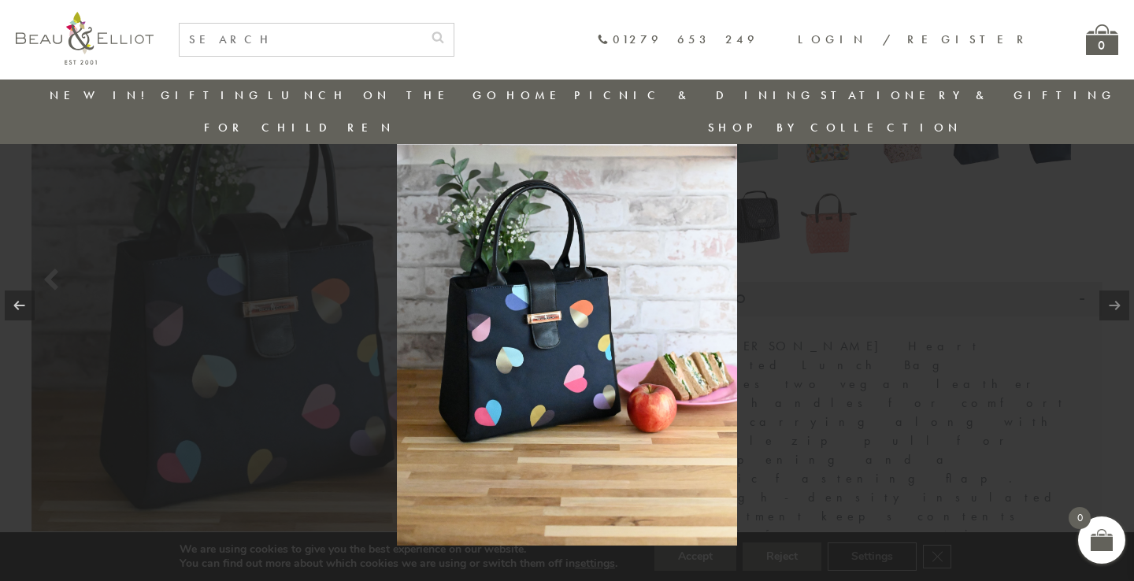
click at [477, 311] on img at bounding box center [567, 290] width 340 height 511
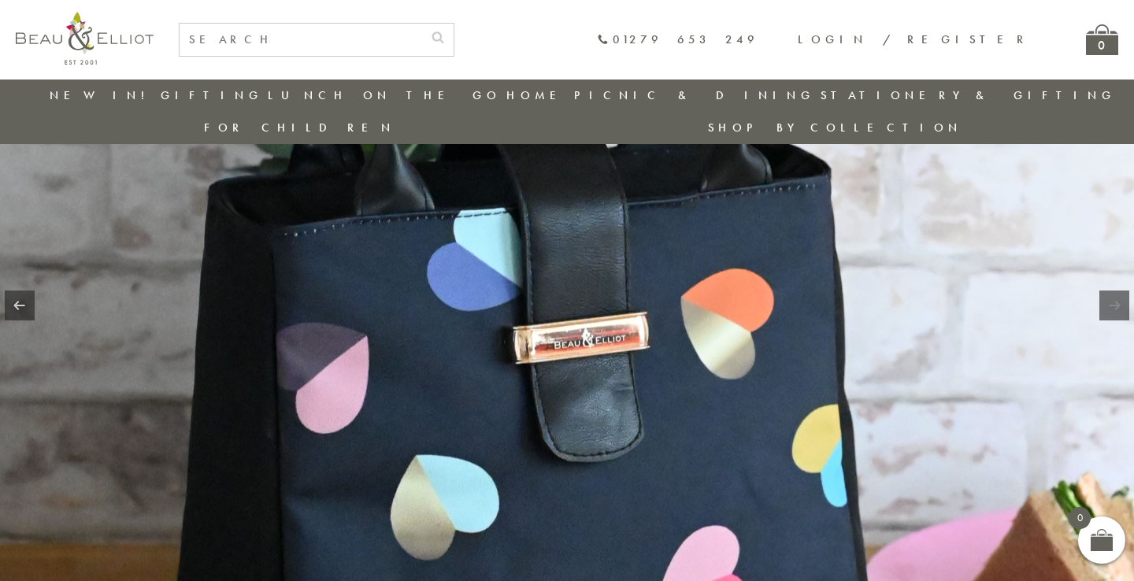
click at [477, 311] on img at bounding box center [671, 231] width 1342 height 2017
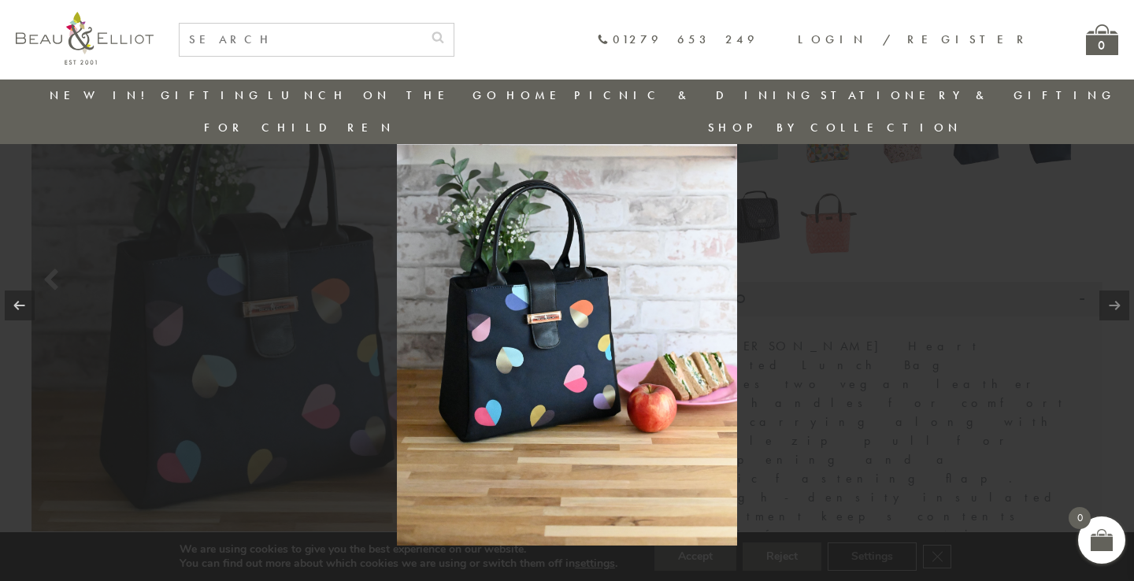
click at [156, 332] on div at bounding box center [567, 290] width 1134 height 581
